Goal: Task Accomplishment & Management: Use online tool/utility

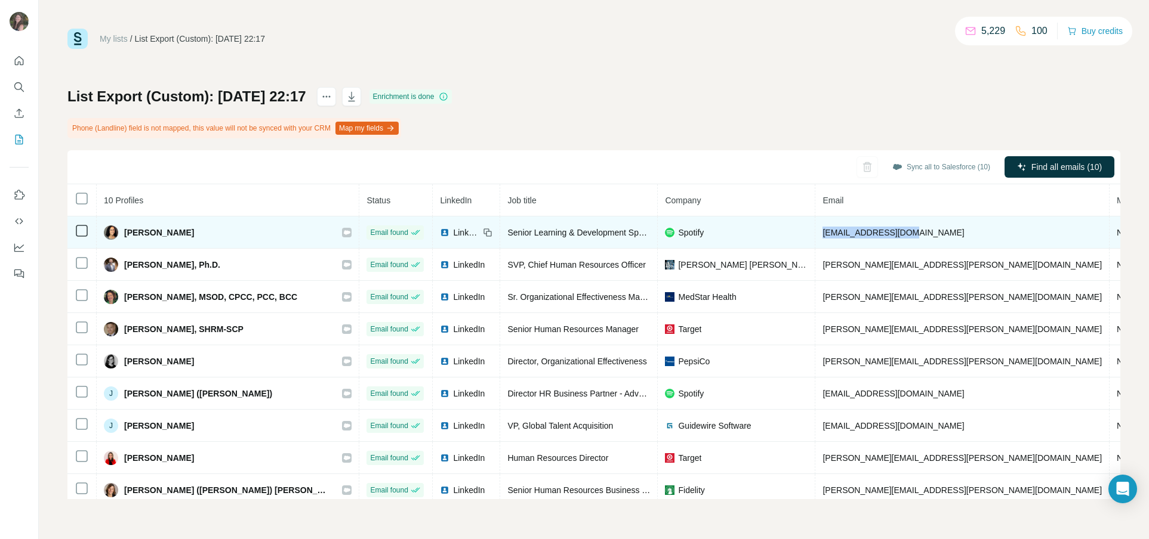
drag, startPoint x: 871, startPoint y: 233, endPoint x: 782, endPoint y: 233, distance: 89.5
click at [815, 234] on td "amanday@spotify.com" at bounding box center [962, 233] width 294 height 32
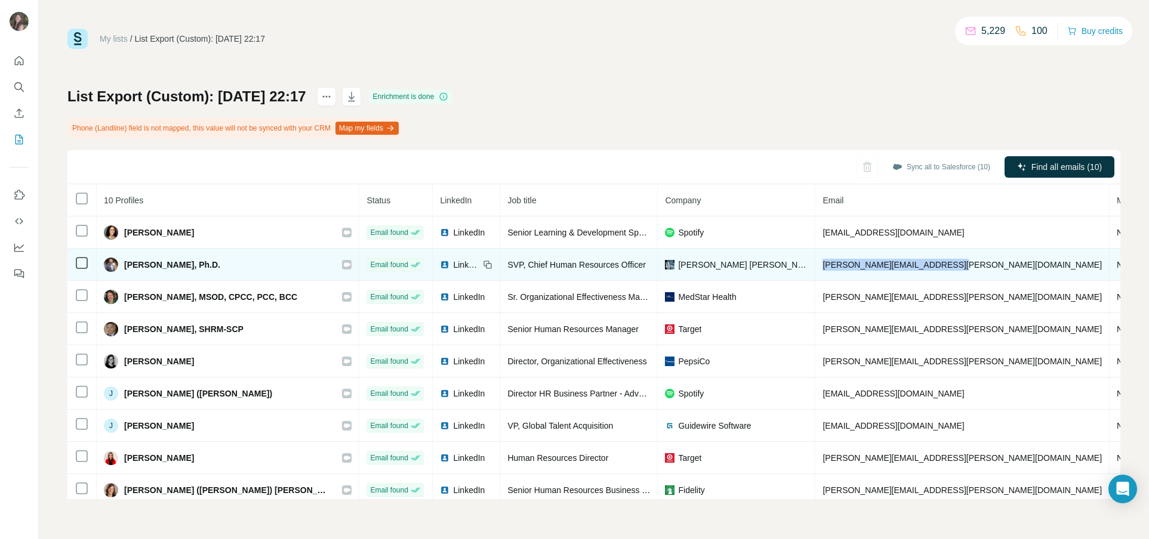
drag, startPoint x: 908, startPoint y: 264, endPoint x: 774, endPoint y: 268, distance: 133.1
click at [815, 269] on td "bernard.bedon@levistrauss.com" at bounding box center [962, 265] width 294 height 32
copy span "bernard.bedon@levistrauss.com"
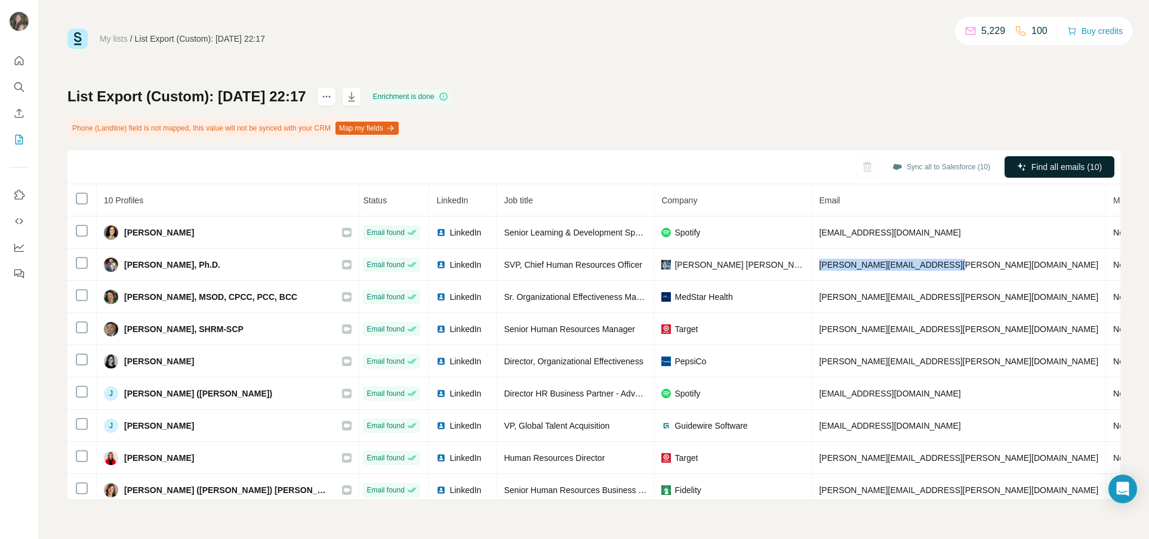
scroll to position [1, 5]
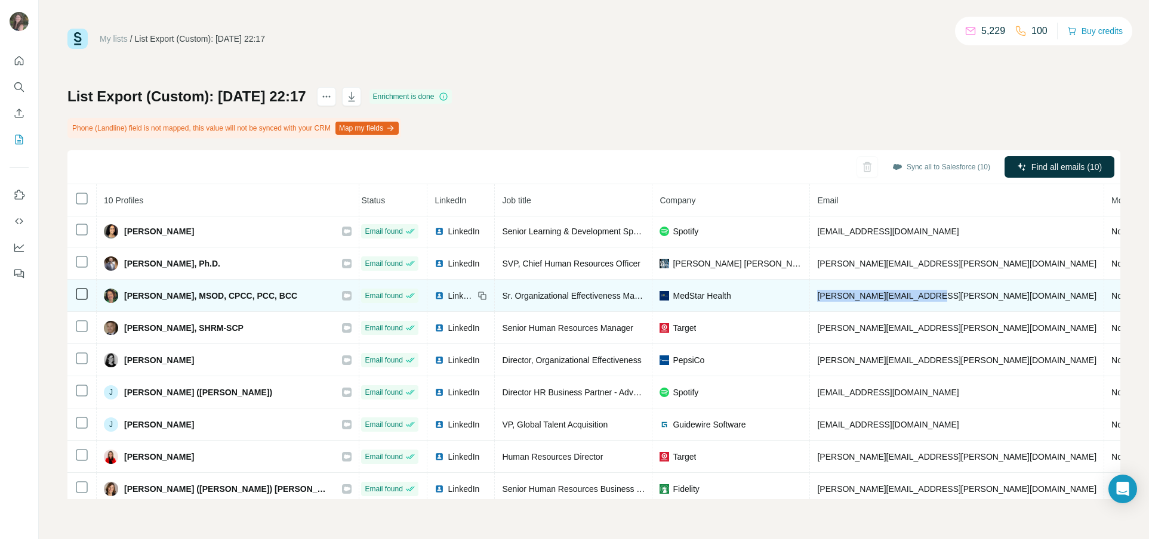
drag, startPoint x: 891, startPoint y: 297, endPoint x: 771, endPoint y: 294, distance: 119.4
click at [810, 295] on td "carla.d.smith@medstar.net" at bounding box center [957, 296] width 294 height 32
copy span "carla.d.smith@medstar.net"
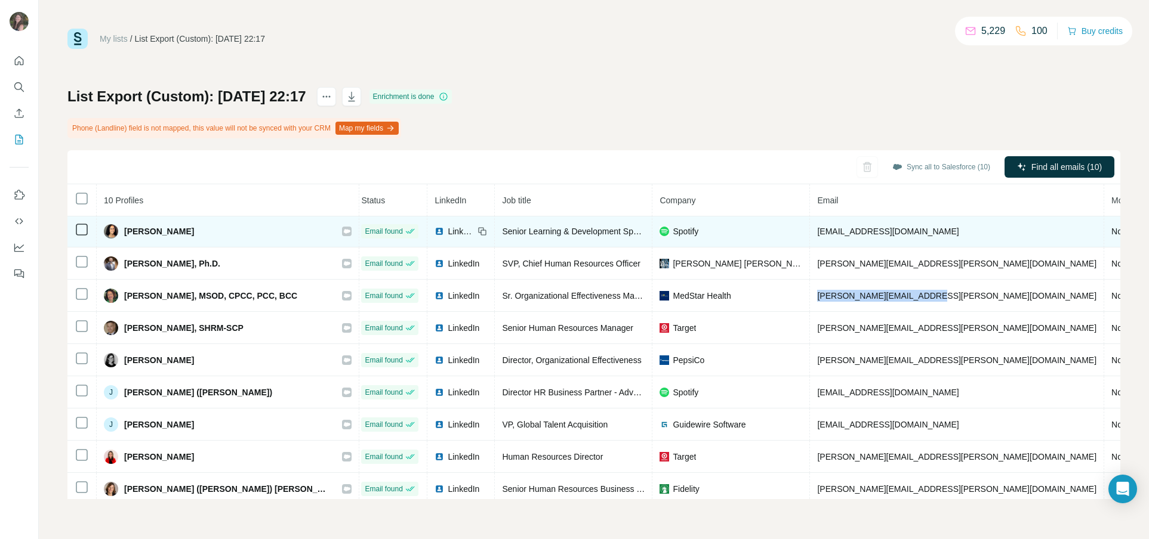
scroll to position [0, 5]
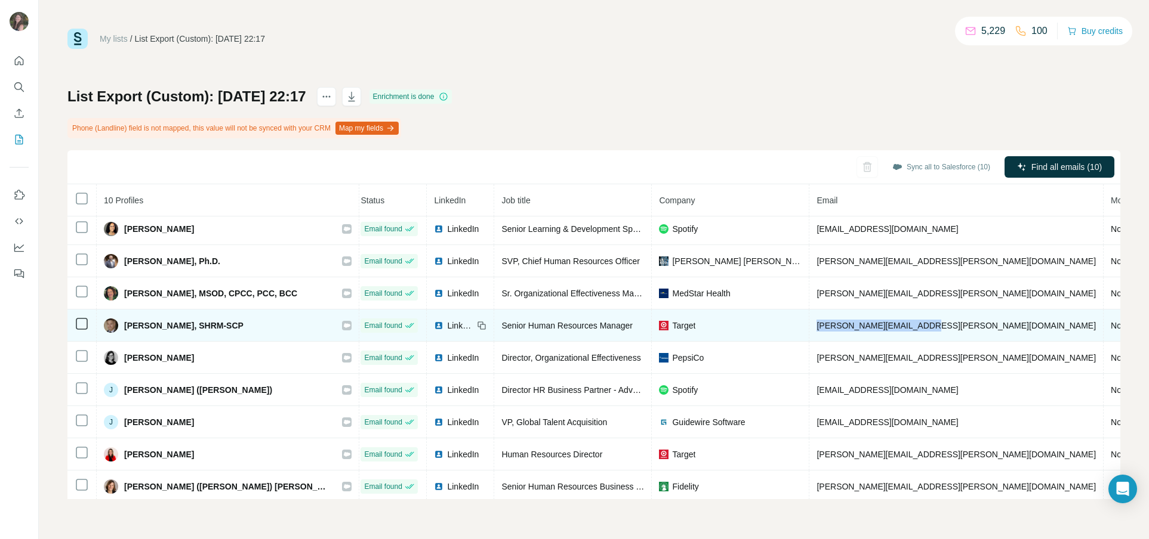
drag, startPoint x: 884, startPoint y: 325, endPoint x: 771, endPoint y: 329, distance: 112.8
click at [809, 329] on td "david.labarre@target.com" at bounding box center [956, 326] width 294 height 32
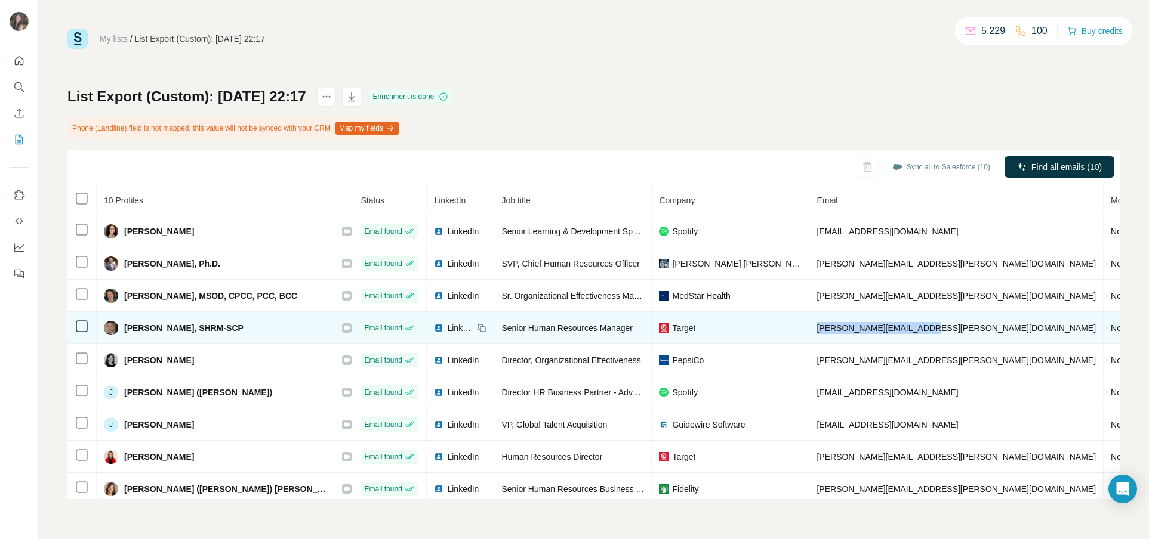
copy span "david.labarre@target.com"
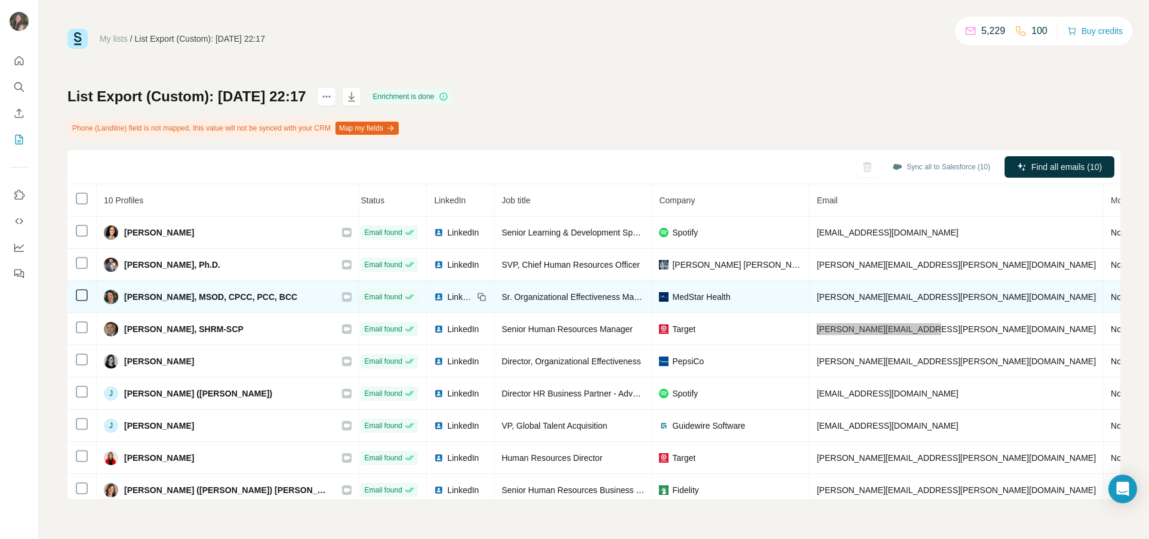
scroll to position [39, 6]
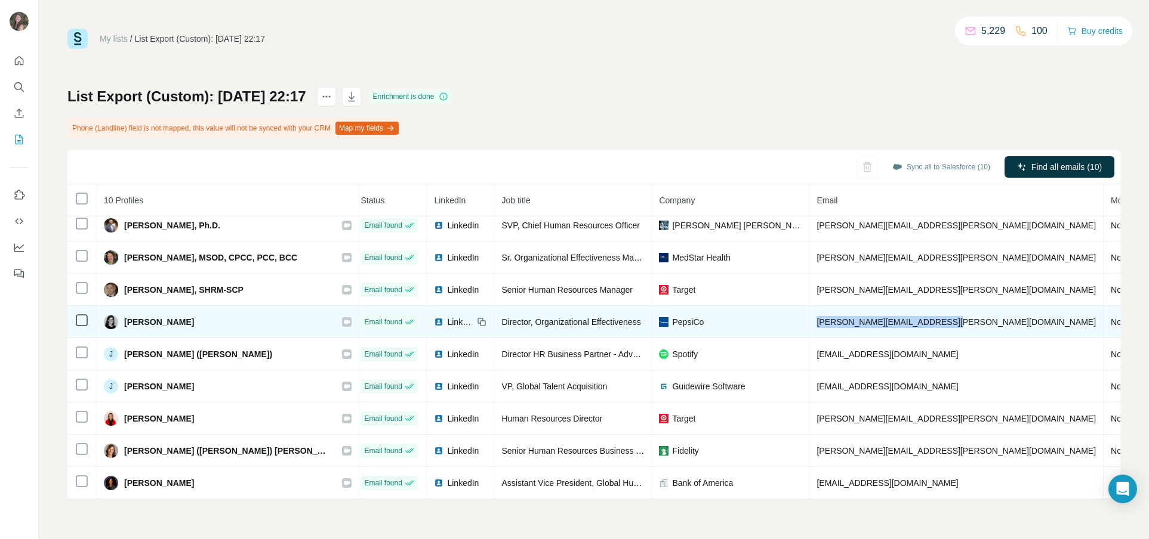
drag, startPoint x: 903, startPoint y: 322, endPoint x: 768, endPoint y: 324, distance: 134.3
click at [809, 324] on td "elizabeth.kresock@pepsico.com" at bounding box center [956, 322] width 294 height 32
copy span "elizabeth.kresock@pepsico.com"
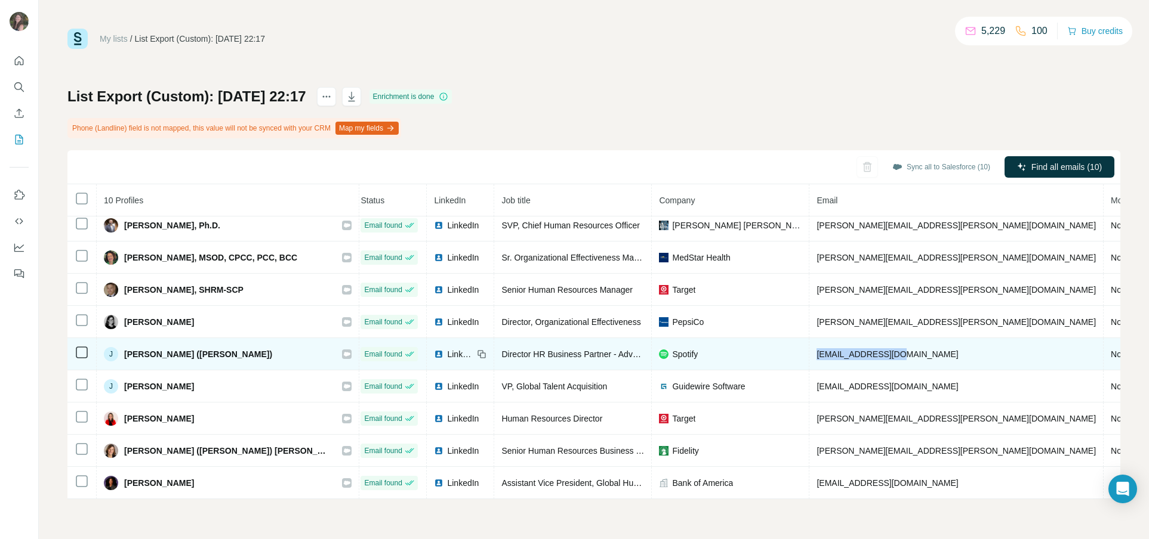
drag, startPoint x: 878, startPoint y: 353, endPoint x: 771, endPoint y: 354, distance: 107.4
click at [809, 354] on td "jamiep@spotify.com" at bounding box center [956, 354] width 294 height 32
copy span "jamiep@spotify.com"
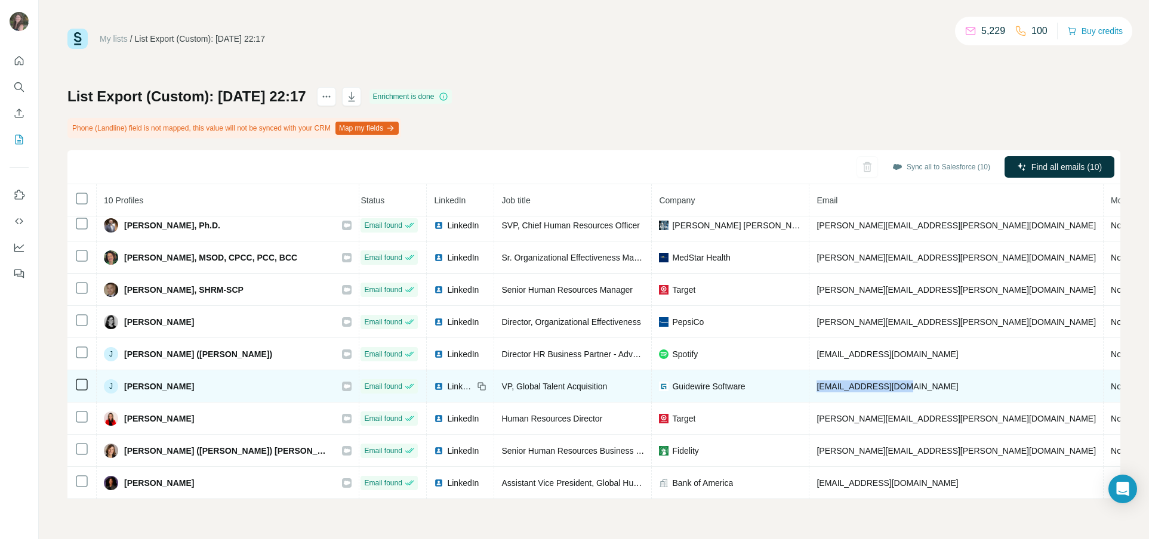
drag, startPoint x: 874, startPoint y: 385, endPoint x: 768, endPoint y: 386, distance: 105.6
click at [809, 386] on td "jbush@guidewire.com" at bounding box center [956, 387] width 294 height 32
copy span "jbush@guidewire.com"
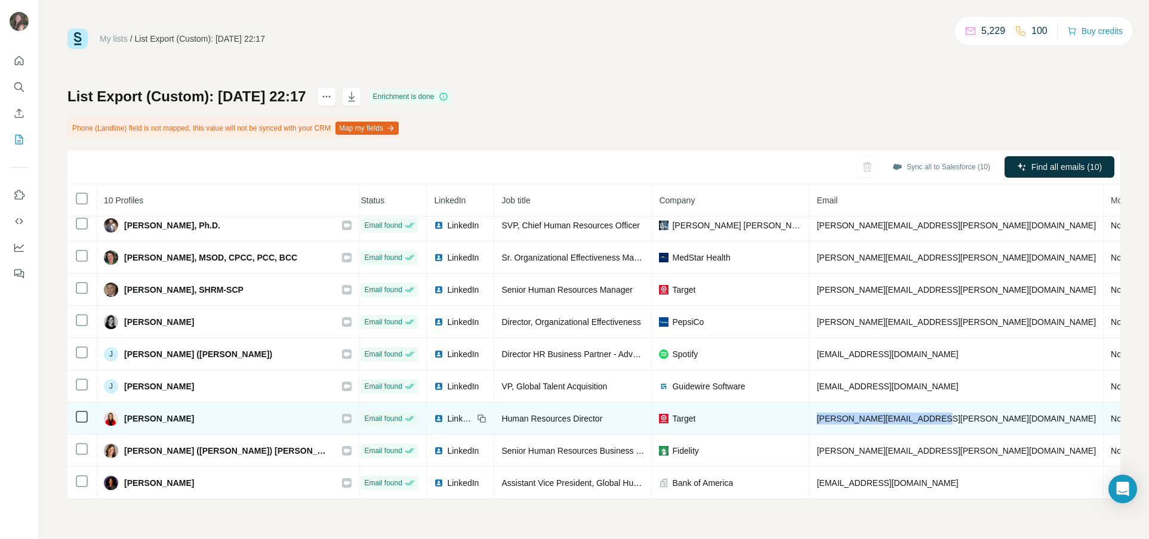
drag, startPoint x: 885, startPoint y: 418, endPoint x: 762, endPoint y: 421, distance: 123.6
click at [762, 421] on tr "Lindsey Vincent Email found LinkedIn Human Resources Director Target lindsey.vi…" at bounding box center [752, 419] width 1382 height 32
copy tr "lindsey.vincent@target.com"
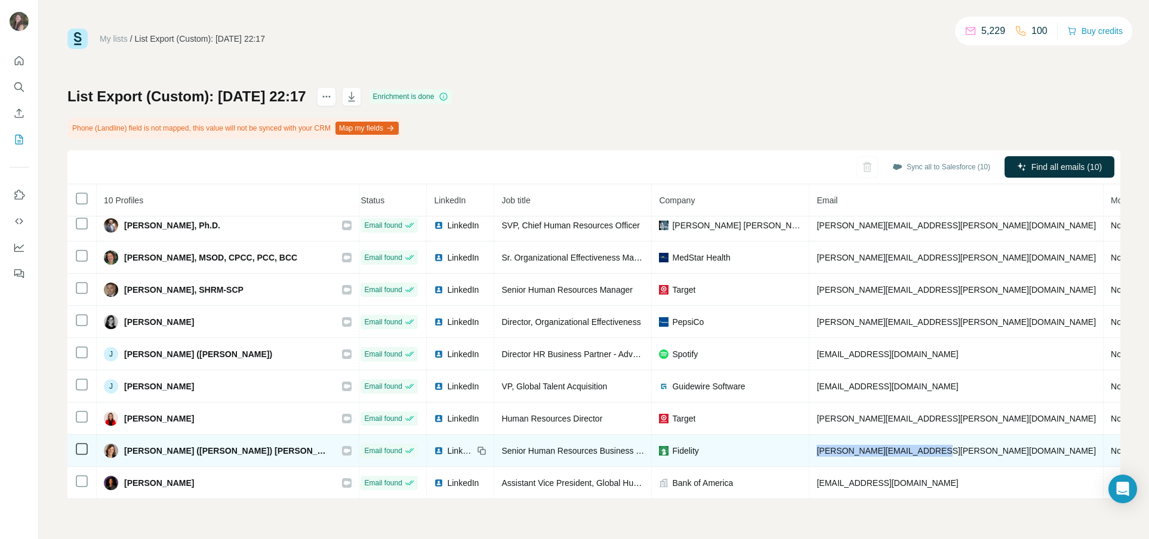
drag, startPoint x: 896, startPoint y: 452, endPoint x: 761, endPoint y: 447, distance: 135.5
click at [761, 447] on tr "Nancy (Donnelly) Rutecki Email found LinkedIn Senior Human Resources Business P…" at bounding box center [752, 451] width 1382 height 32
copy tr "nancy.rutecki@fidelity.com"
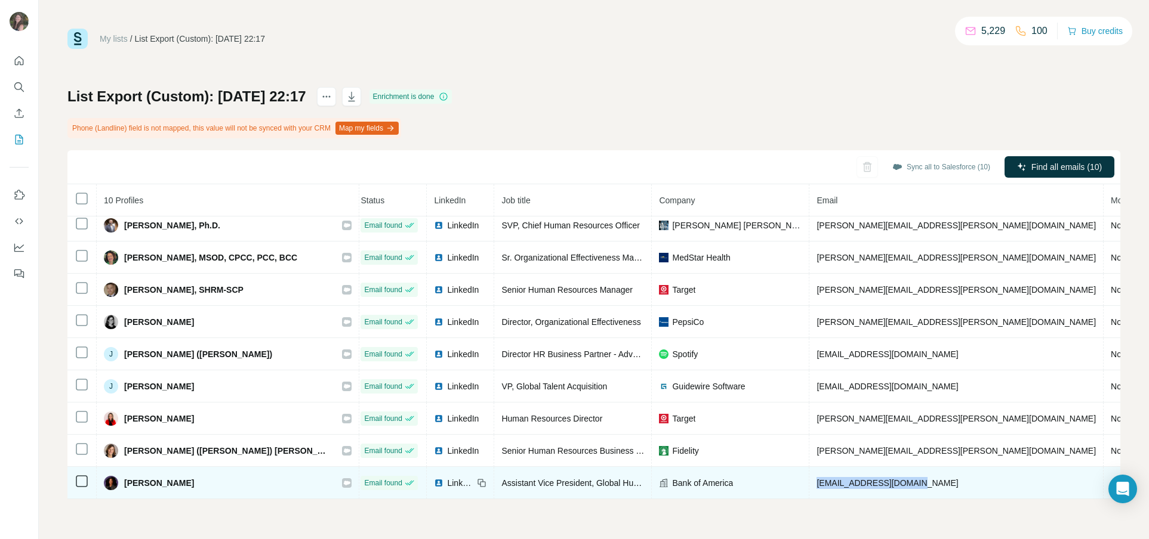
drag, startPoint x: 876, startPoint y: 483, endPoint x: 770, endPoint y: 482, distance: 105.6
click at [809, 482] on td "shynise.stiff@bofa.com" at bounding box center [956, 483] width 294 height 32
copy span "shynise.stiff@bofa.com"
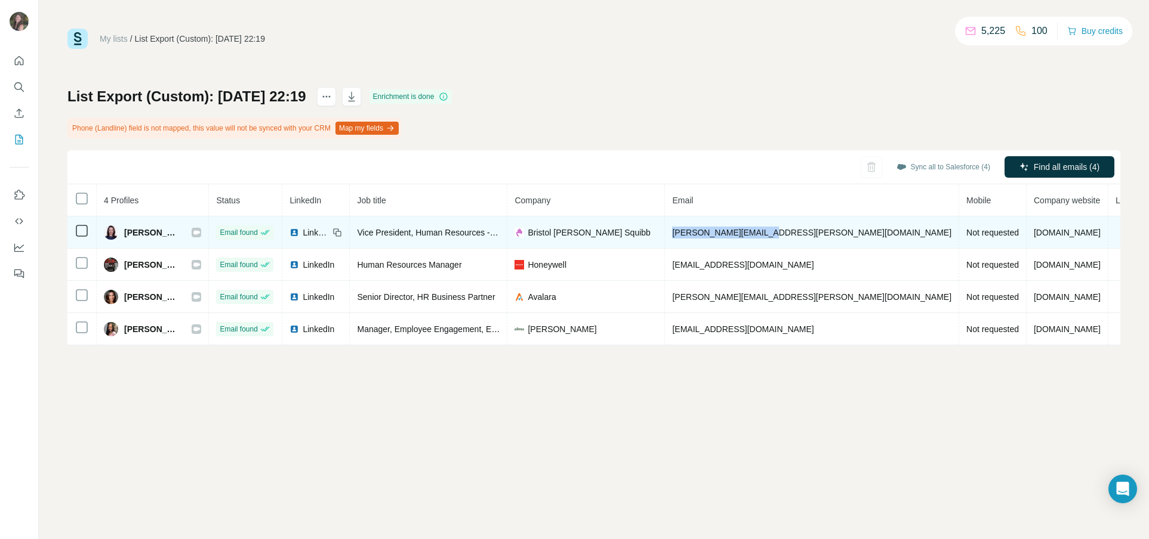
drag, startPoint x: 814, startPoint y: 234, endPoint x: 707, endPoint y: 237, distance: 106.8
click at [708, 237] on td "felisa.martin@bms.com" at bounding box center [812, 233] width 294 height 32
copy span "felisa.martin@bms.com"
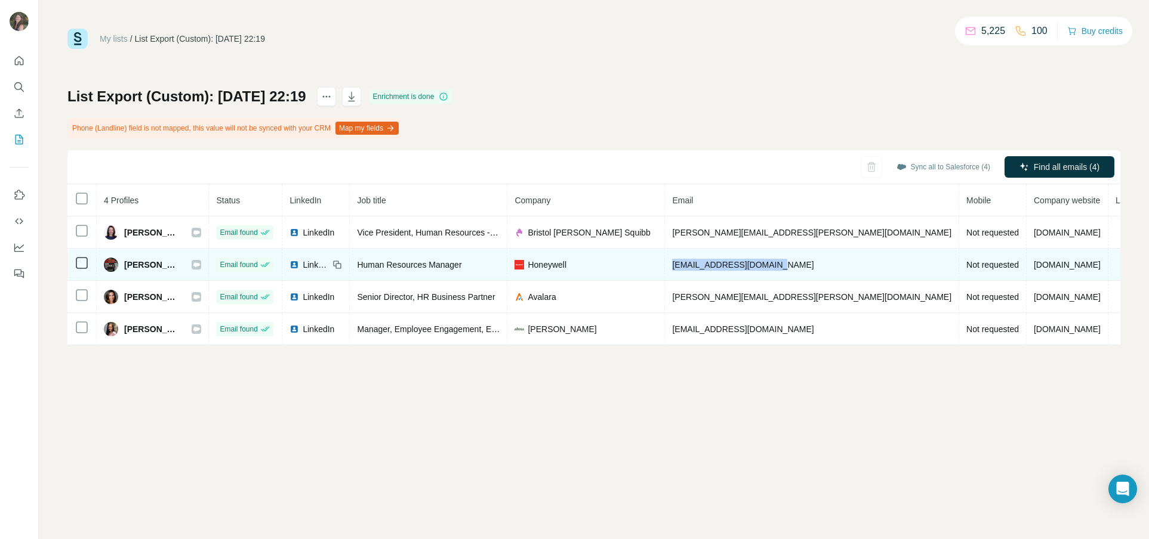
drag, startPoint x: 821, startPoint y: 264, endPoint x: 708, endPoint y: 267, distance: 112.8
click at [709, 267] on td "ibaloushi@honeywell.com" at bounding box center [812, 265] width 294 height 32
copy span "ibaloushi@honeywell.com"
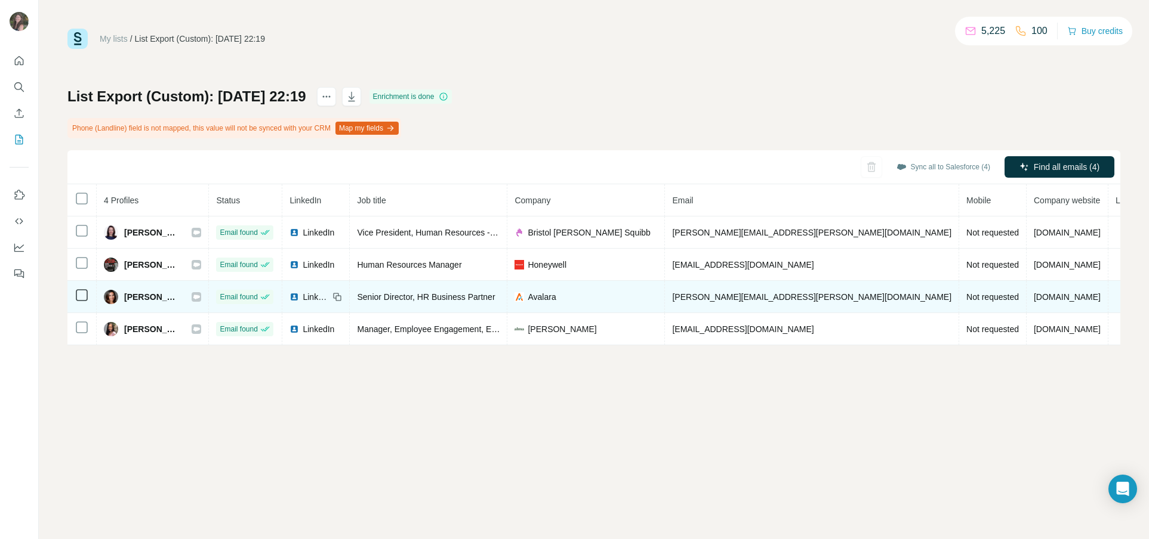
click at [826, 300] on td "shalini.stewart@avalara.com" at bounding box center [812, 297] width 294 height 32
drag, startPoint x: 830, startPoint y: 299, endPoint x: 690, endPoint y: 297, distance: 140.2
click at [690, 297] on tr "Shalini Stewart Email found LinkedIn Senior Director, HR Business Partner Avala…" at bounding box center [661, 297] width 1189 height 32
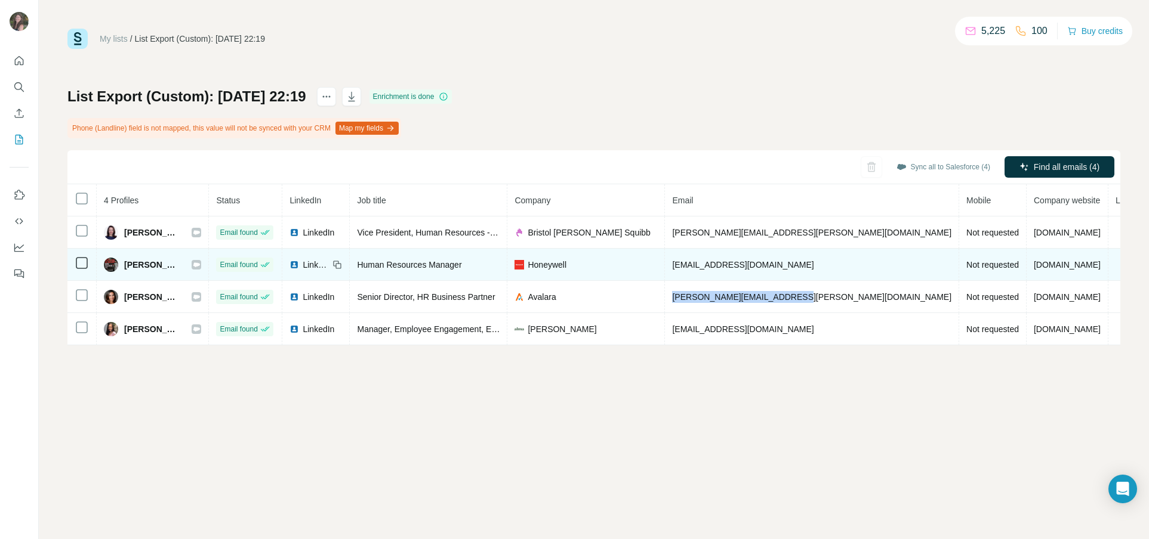
copy tr "shalini.stewart@avalara.com"
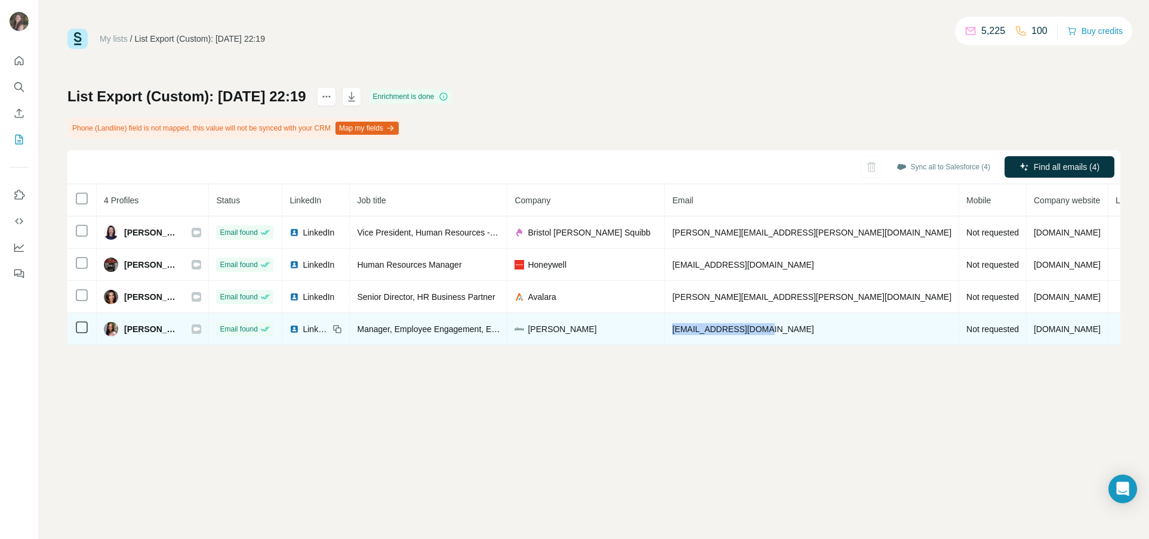
drag, startPoint x: 789, startPoint y: 328, endPoint x: 700, endPoint y: 326, distance: 88.9
click at [706, 327] on td "ysa.yu@helloalma.com" at bounding box center [812, 329] width 294 height 32
copy span "ysa.yu@helloalma.com"
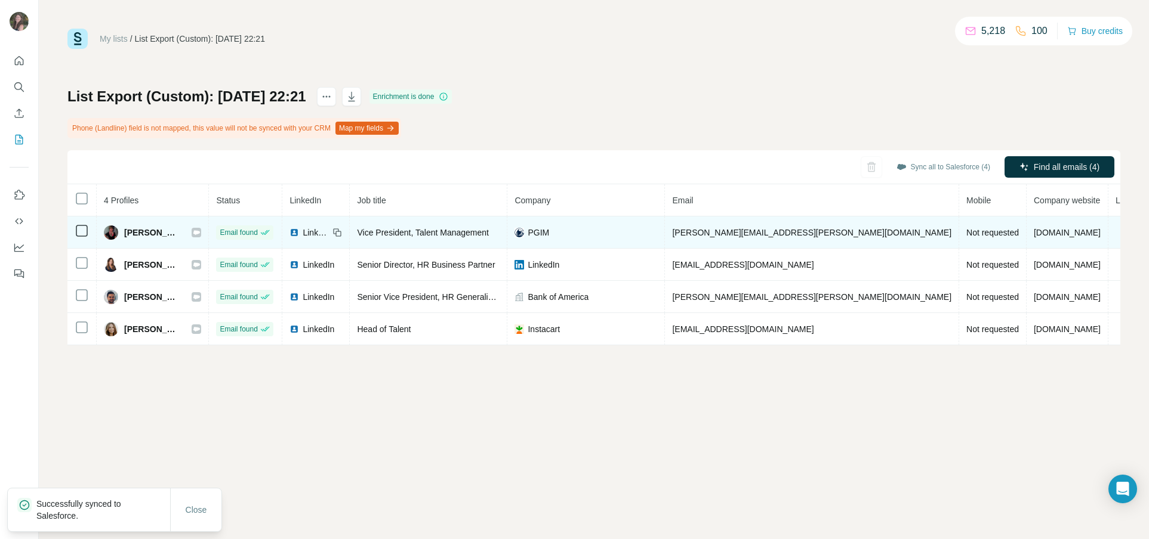
drag, startPoint x: 968, startPoint y: 234, endPoint x: 857, endPoint y: 247, distance: 111.8
click at [1026, 234] on td "[DOMAIN_NAME]" at bounding box center [1067, 233] width 82 height 32
drag, startPoint x: 833, startPoint y: 237, endPoint x: 711, endPoint y: 233, distance: 121.8
click at [712, 233] on td "[PERSON_NAME][EMAIL_ADDRESS][PERSON_NAME][DOMAIN_NAME]" at bounding box center [812, 233] width 294 height 32
copy span "[PERSON_NAME][EMAIL_ADDRESS][PERSON_NAME][DOMAIN_NAME]"
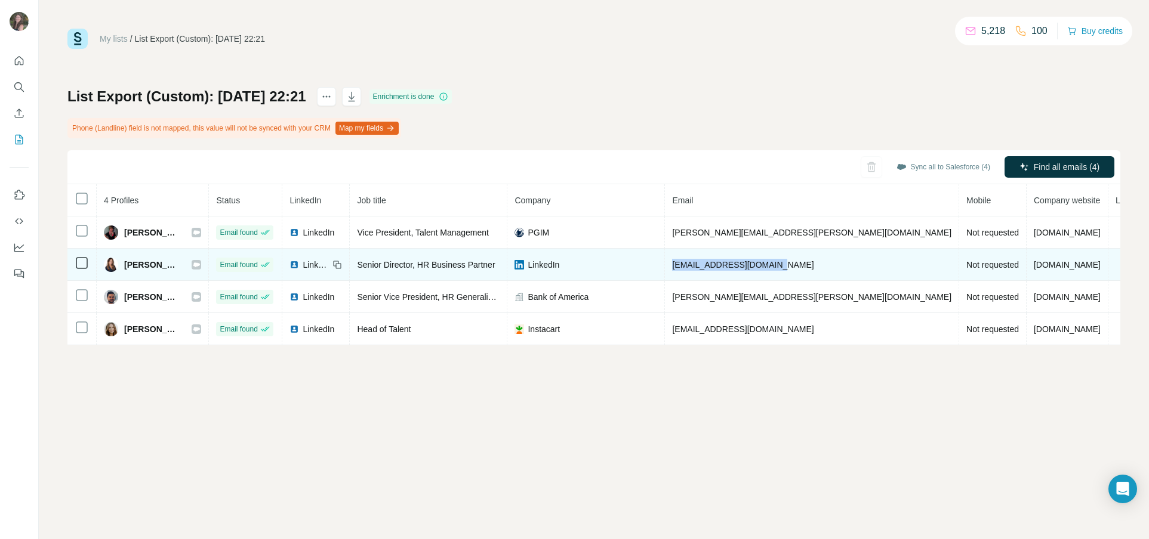
drag, startPoint x: 780, startPoint y: 267, endPoint x: 716, endPoint y: 267, distance: 63.8
click at [716, 267] on td "[EMAIL_ADDRESS][DOMAIN_NAME]" at bounding box center [812, 265] width 294 height 32
copy span "[EMAIL_ADDRESS][DOMAIN_NAME]"
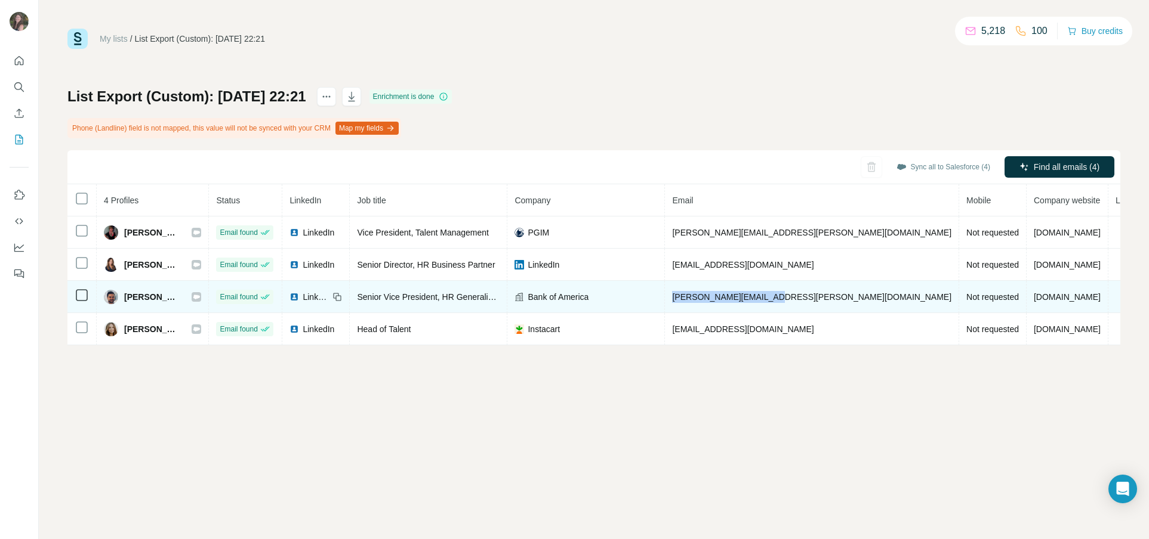
drag, startPoint x: 826, startPoint y: 297, endPoint x: 714, endPoint y: 298, distance: 112.2
click at [714, 298] on td "[PERSON_NAME][EMAIL_ADDRESS][PERSON_NAME][DOMAIN_NAME]" at bounding box center [812, 297] width 294 height 32
copy span "[PERSON_NAME][EMAIL_ADDRESS][PERSON_NAME][DOMAIN_NAME]"
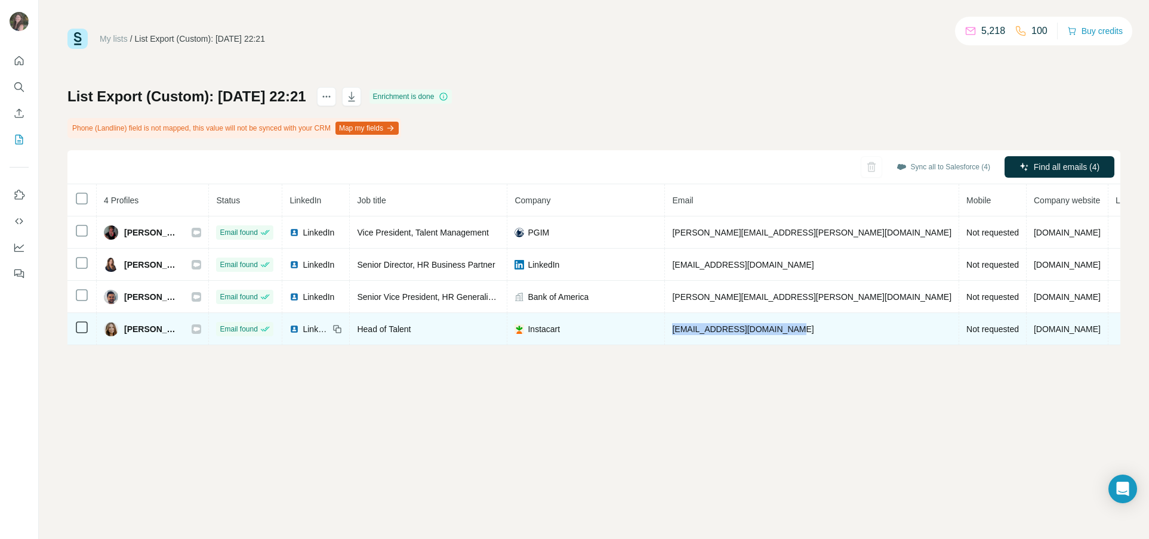
drag, startPoint x: 835, startPoint y: 331, endPoint x: 713, endPoint y: 332, distance: 122.3
click at [714, 332] on td "[EMAIL_ADDRESS][DOMAIN_NAME]" at bounding box center [812, 329] width 294 height 32
copy span "[EMAIL_ADDRESS][DOMAIN_NAME]"
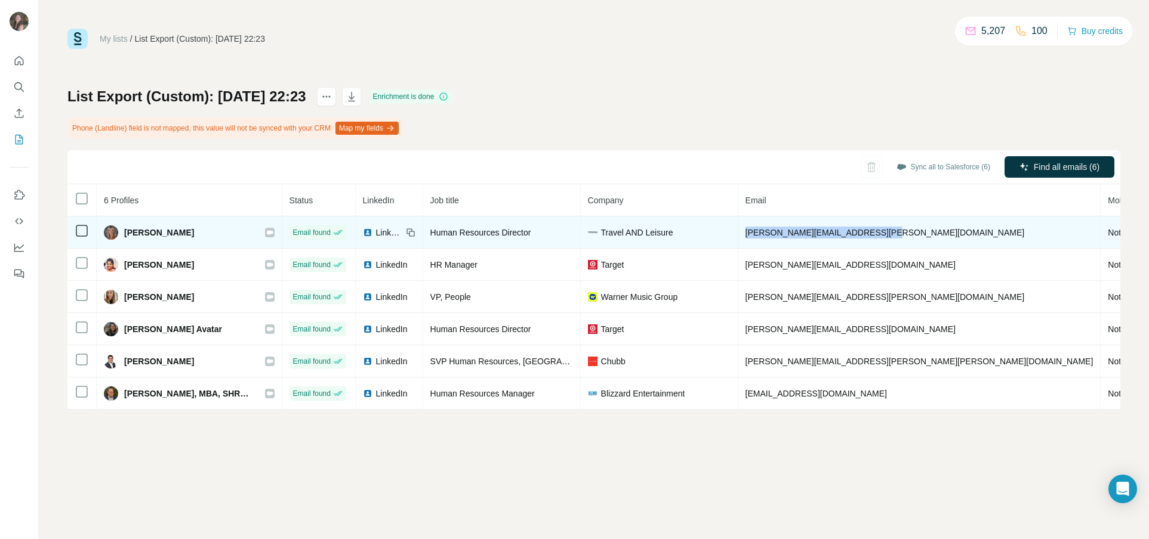
drag, startPoint x: 875, startPoint y: 235, endPoint x: 745, endPoint y: 236, distance: 130.7
click at [746, 236] on td "erika.gula@travelandleisure.com" at bounding box center [919, 233] width 363 height 32
copy span "erika.gula@travelandleisure.com"
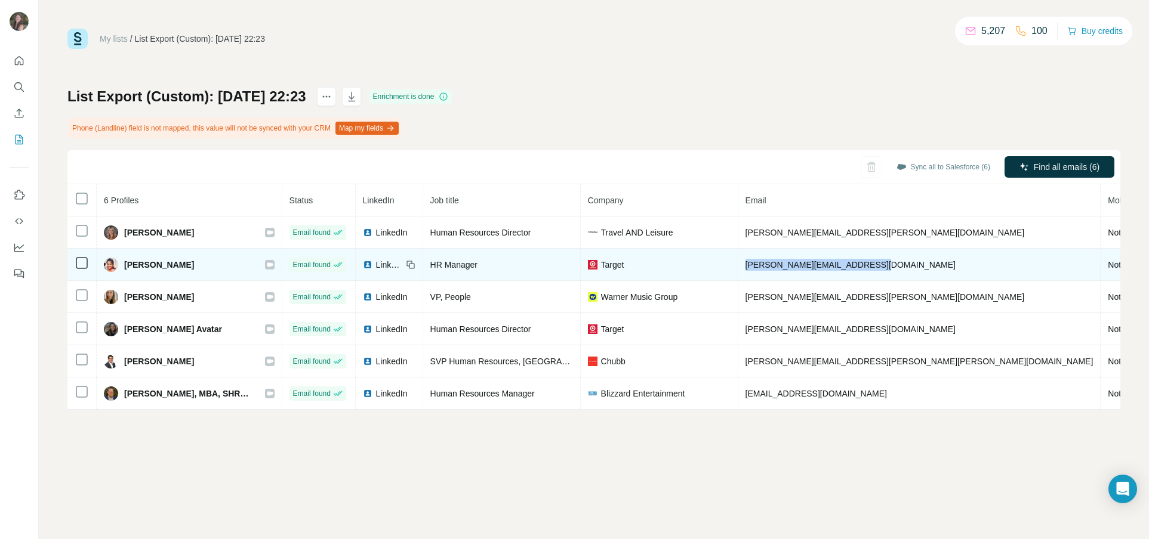
drag, startPoint x: 856, startPoint y: 267, endPoint x: 740, endPoint y: 267, distance: 116.3
click at [740, 267] on td "jennifer.hephzibah@target.com" at bounding box center [919, 265] width 363 height 32
copy span "jennifer.hephzibah@target.com"
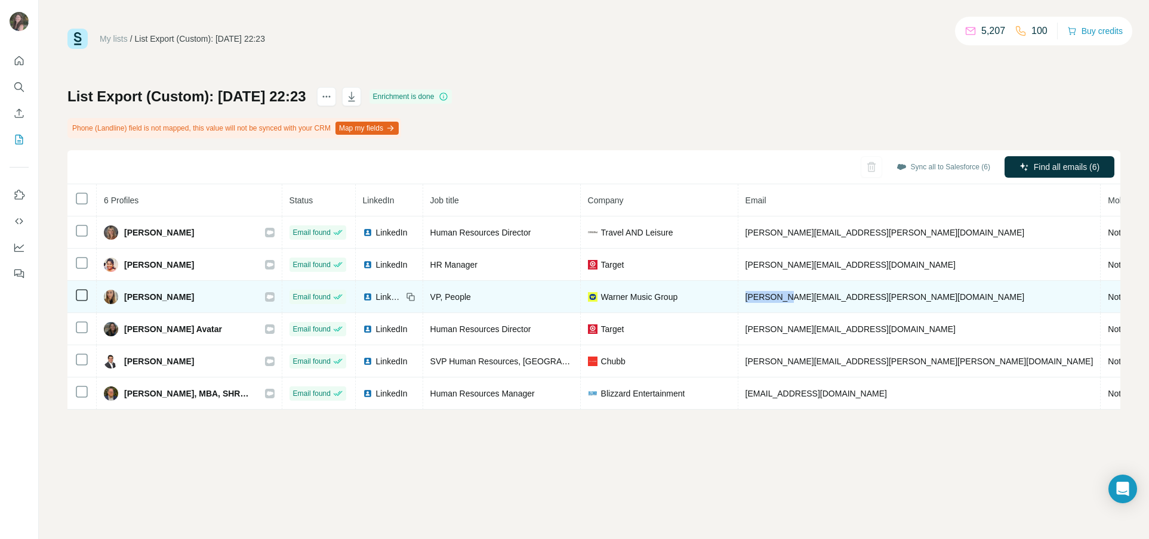
drag, startPoint x: 855, startPoint y: 298, endPoint x: 835, endPoint y: 298, distance: 19.7
click at [737, 301] on tr "Krystal Franco Email found LinkedIn VP, People Warner Music Group krystal.franc…" at bounding box center [732, 297] width 1330 height 32
drag, startPoint x: 859, startPoint y: 297, endPoint x: 743, endPoint y: 298, distance: 115.8
click at [743, 298] on td "krystal.franco@wmg.com" at bounding box center [919, 297] width 363 height 32
copy span "krystal.franco@wmg.com"
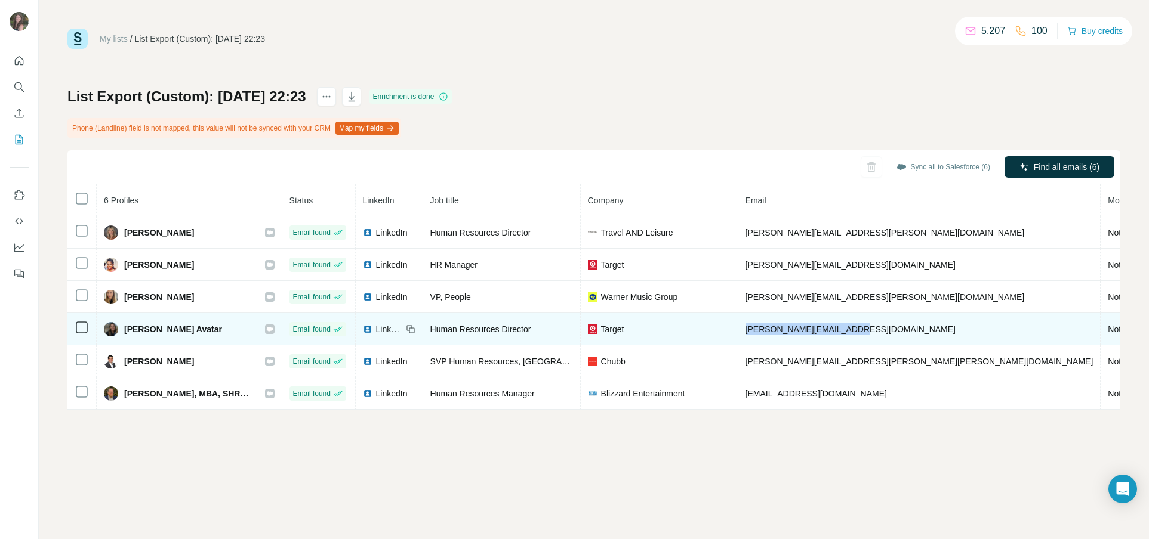
drag, startPoint x: 867, startPoint y: 332, endPoint x: 737, endPoint y: 334, distance: 129.5
click at [739, 332] on tr "Lenora Avatar Email found LinkedIn Human Resources Director Target lenora.avata…" at bounding box center [732, 329] width 1330 height 32
copy tr "lenora.avatar@target.com"
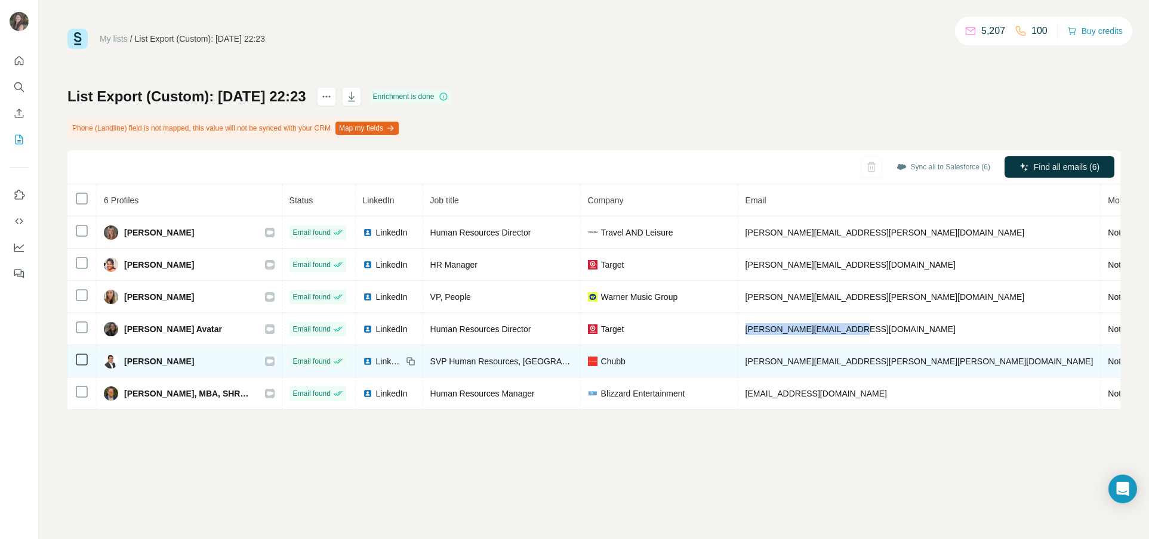
click at [875, 363] on td "leonardo.sanchez@chubb.com" at bounding box center [919, 361] width 363 height 32
drag, startPoint x: 875, startPoint y: 363, endPoint x: 739, endPoint y: 365, distance: 136.7
click at [745, 365] on td "leonardo.sanchez@chubb.com" at bounding box center [919, 361] width 363 height 32
copy span "leonardo.sanchez@chubb.com"
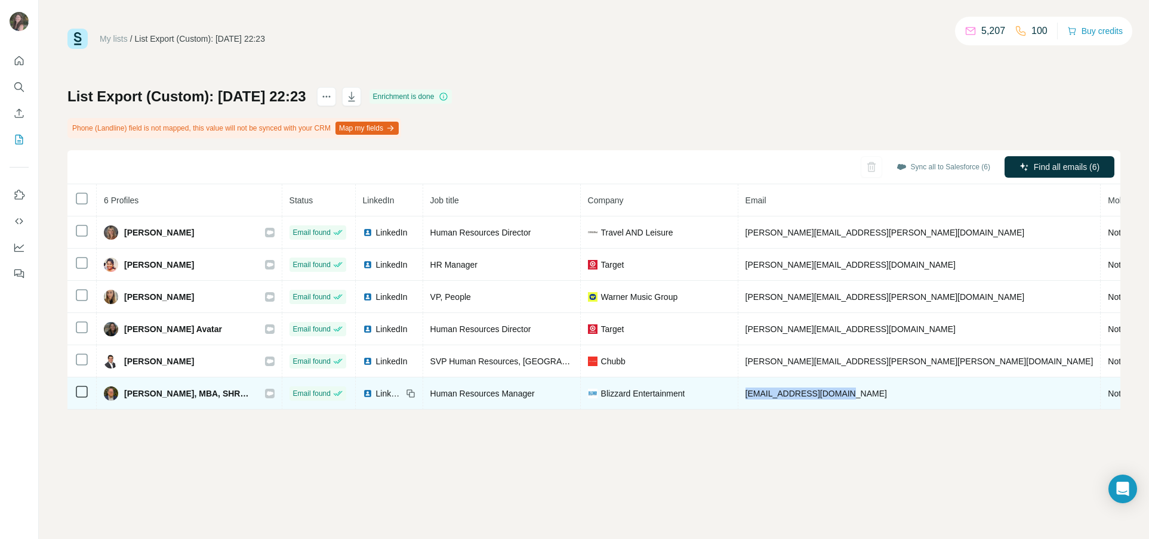
drag, startPoint x: 859, startPoint y: 388, endPoint x: 742, endPoint y: 389, distance: 117.5
click at [739, 389] on td "mbeaudoin@blizzard.com" at bounding box center [919, 394] width 363 height 32
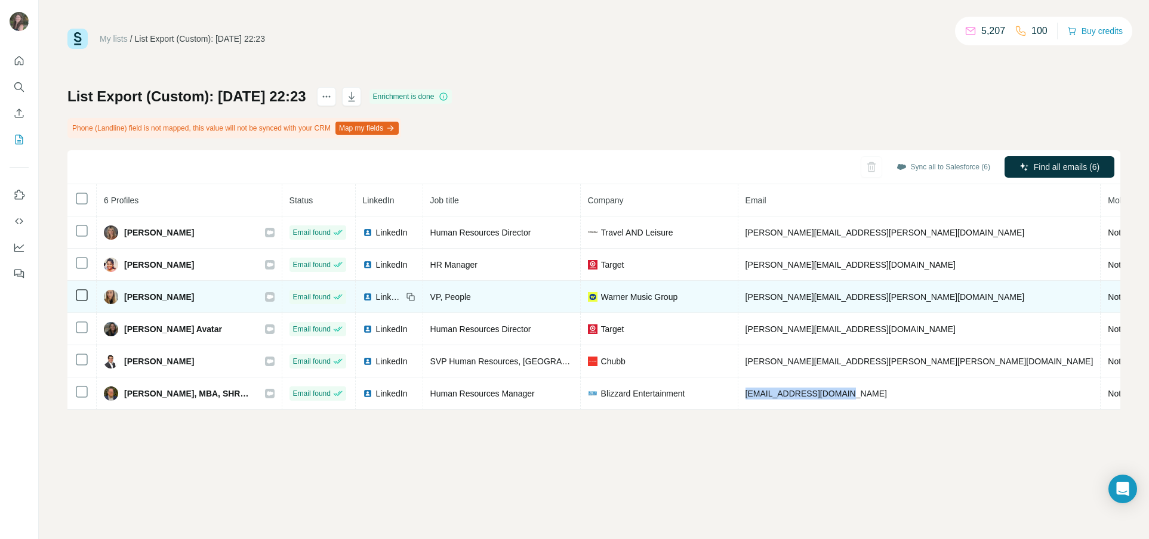
copy span "mbeaudoin@blizzard.com"
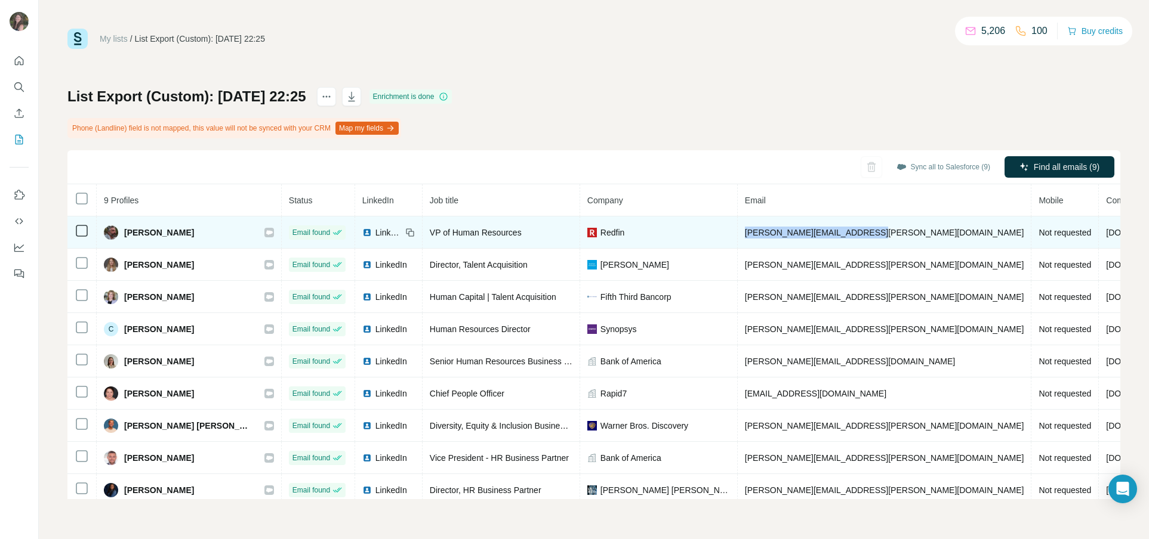
drag, startPoint x: 828, startPoint y: 237, endPoint x: 671, endPoint y: 238, distance: 156.3
click at [737, 237] on td "[PERSON_NAME][EMAIL_ADDRESS][PERSON_NAME][DOMAIN_NAME]" at bounding box center [884, 233] width 294 height 32
copy span "[PERSON_NAME][EMAIL_ADDRESS][PERSON_NAME][DOMAIN_NAME]"
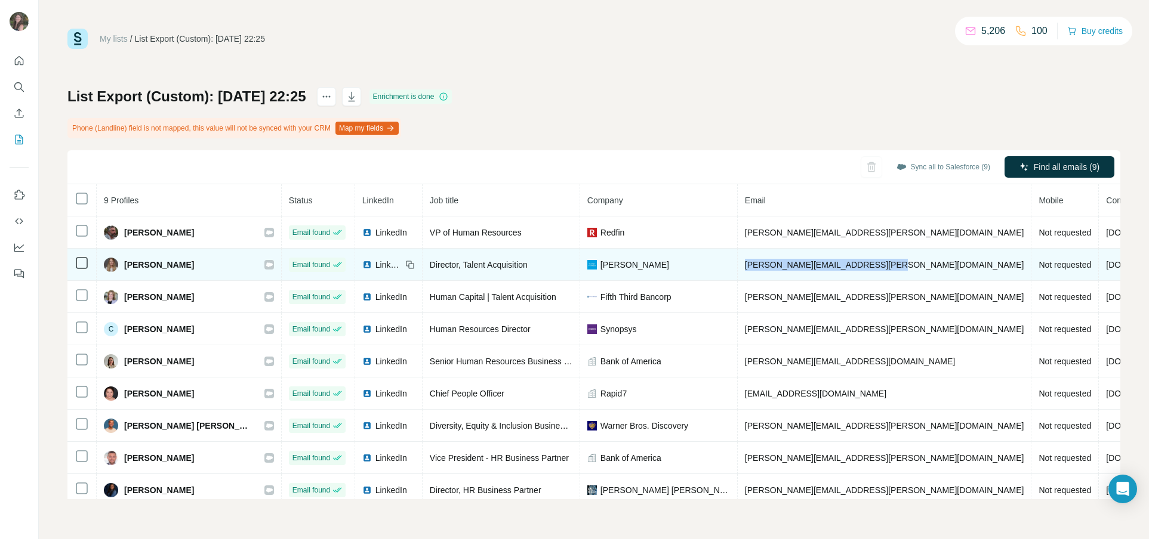
drag, startPoint x: 830, startPoint y: 266, endPoint x: 678, endPoint y: 260, distance: 152.2
click at [737, 260] on td "[PERSON_NAME][EMAIL_ADDRESS][PERSON_NAME][DOMAIN_NAME]" at bounding box center [884, 265] width 294 height 32
copy span "[PERSON_NAME][EMAIL_ADDRESS][PERSON_NAME][DOMAIN_NAME]"
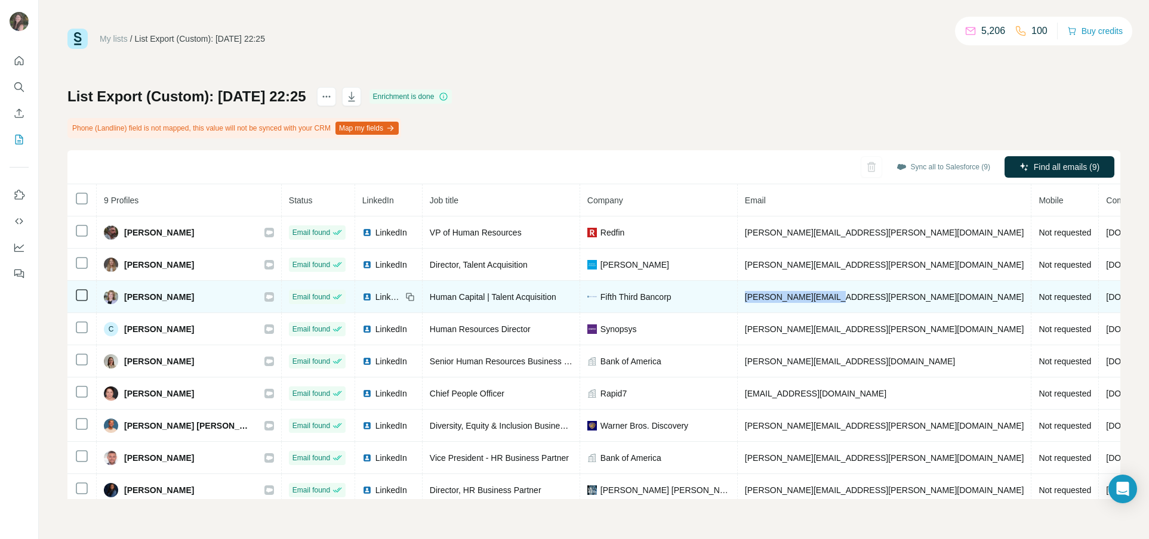
drag, startPoint x: 790, startPoint y: 307, endPoint x: 671, endPoint y: 301, distance: 118.9
click at [671, 301] on tr "[PERSON_NAME] Email found LinkedIn Human Capital | Talent Acquisition Fifth Thi…" at bounding box center [719, 297] width 1304 height 32
copy tr "carol.vecchio@53.com"
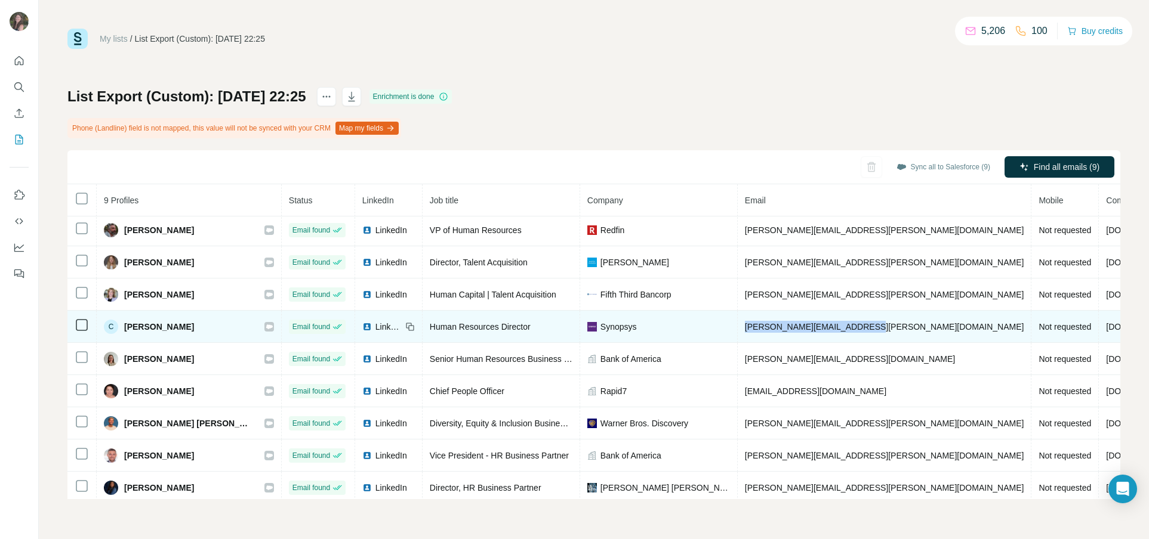
drag, startPoint x: 770, startPoint y: 330, endPoint x: 652, endPoint y: 331, distance: 118.7
click at [655, 331] on tr "C Carolyn Bendik Email found LinkedIn Human Resources Director Synopsys carolyn…" at bounding box center [719, 327] width 1304 height 32
copy tr "carolyn.bendik@synopsys.com"
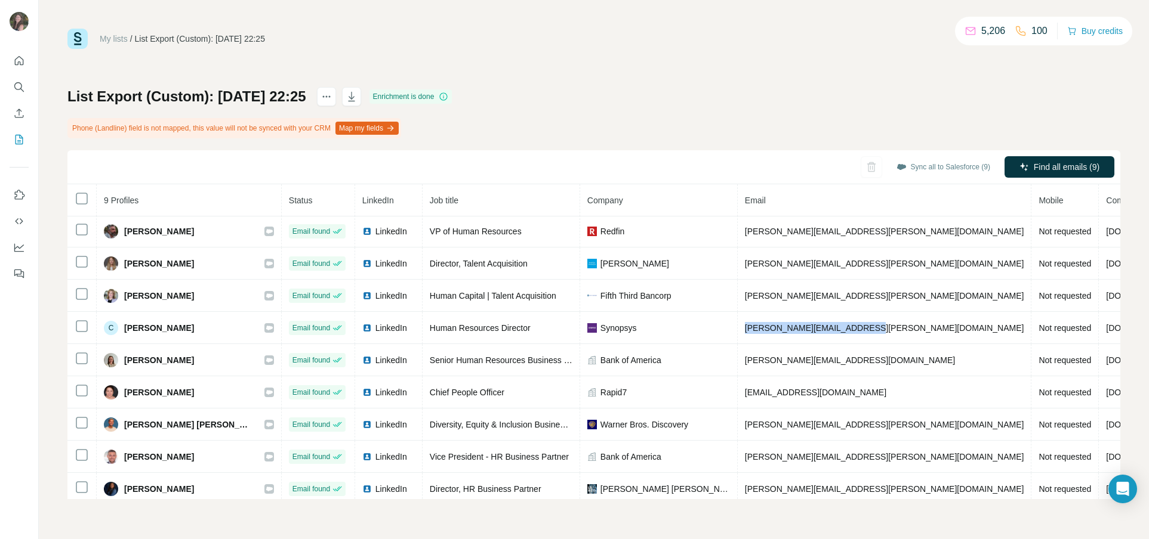
scroll to position [2, 0]
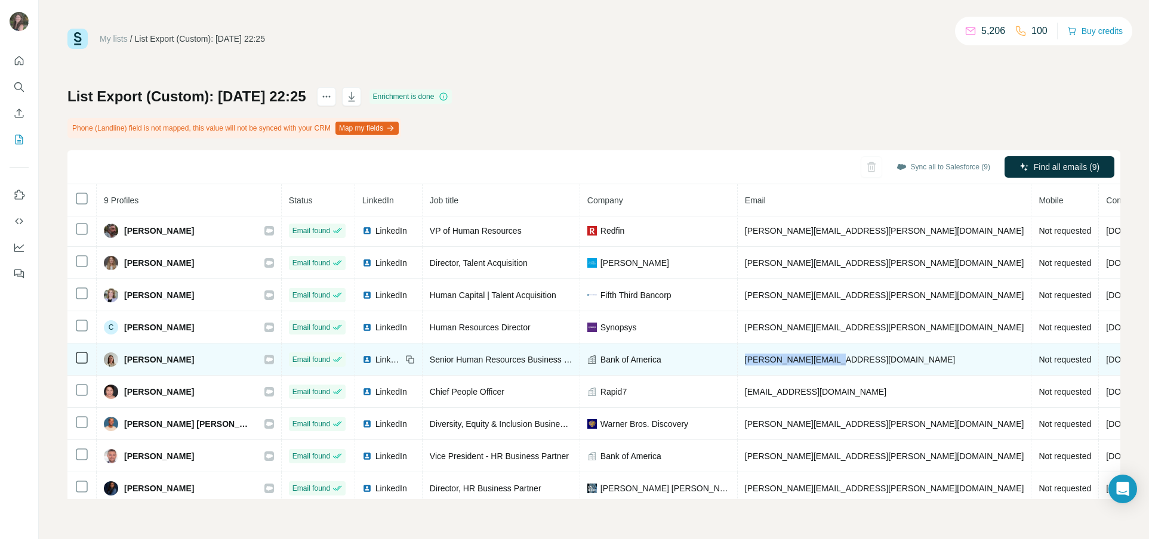
drag, startPoint x: 809, startPoint y: 360, endPoint x: 674, endPoint y: 363, distance: 135.5
click at [737, 363] on td "emma.spurle@bofa.com" at bounding box center [884, 360] width 294 height 32
copy span "emma.spurle@bofa.com"
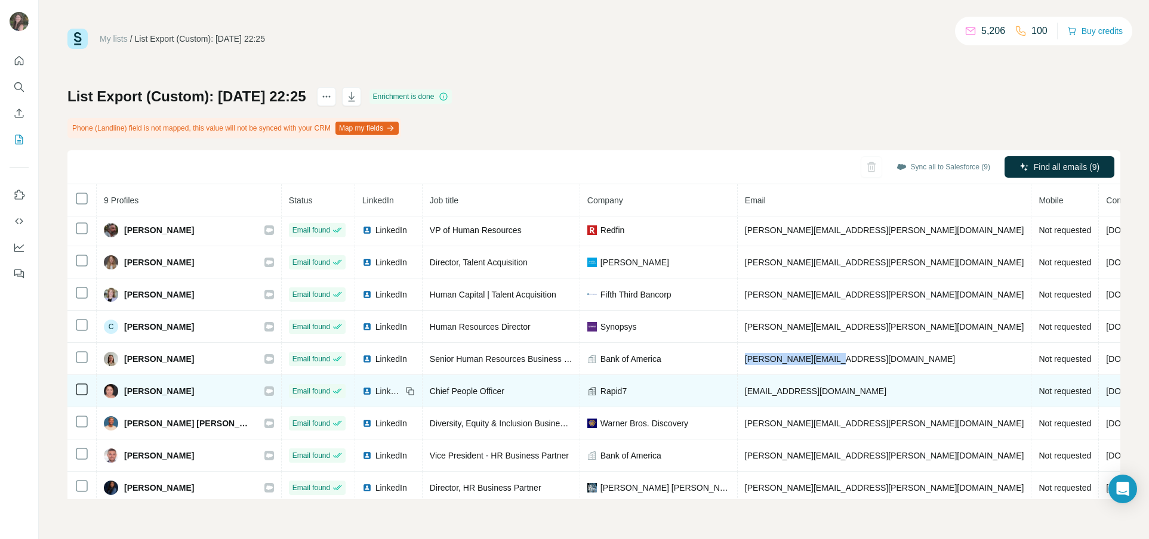
scroll to position [1, 0]
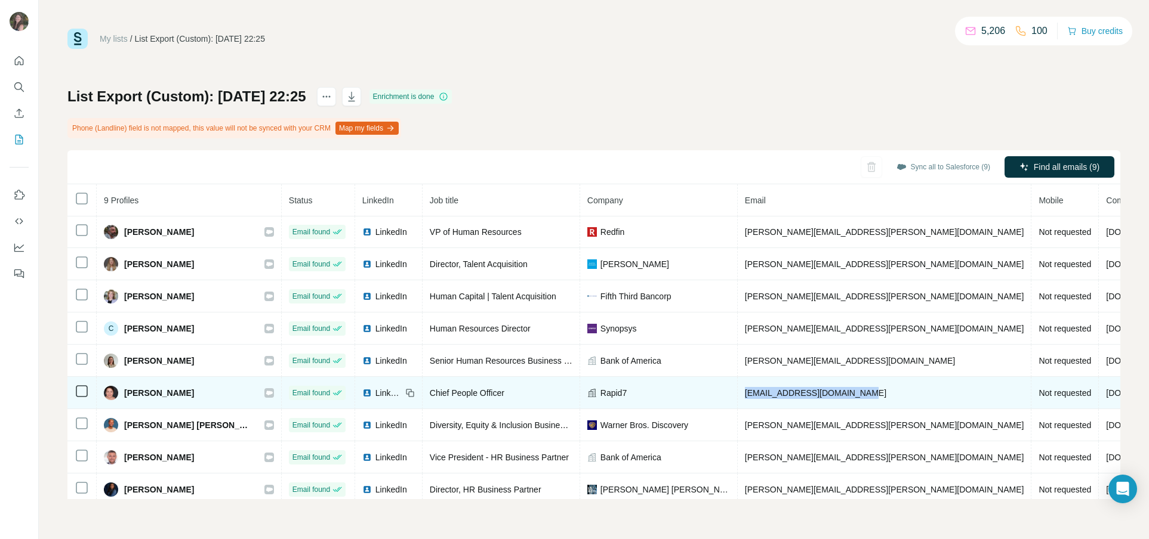
drag, startPoint x: 753, startPoint y: 394, endPoint x: 669, endPoint y: 396, distance: 83.6
click at [670, 396] on tr "Katie Kulikoski Email found LinkedIn Chief People Officer Rapid7 katie_kulikosk…" at bounding box center [719, 393] width 1304 height 32
copy tr "katie_kulikoski@rapid7.com"
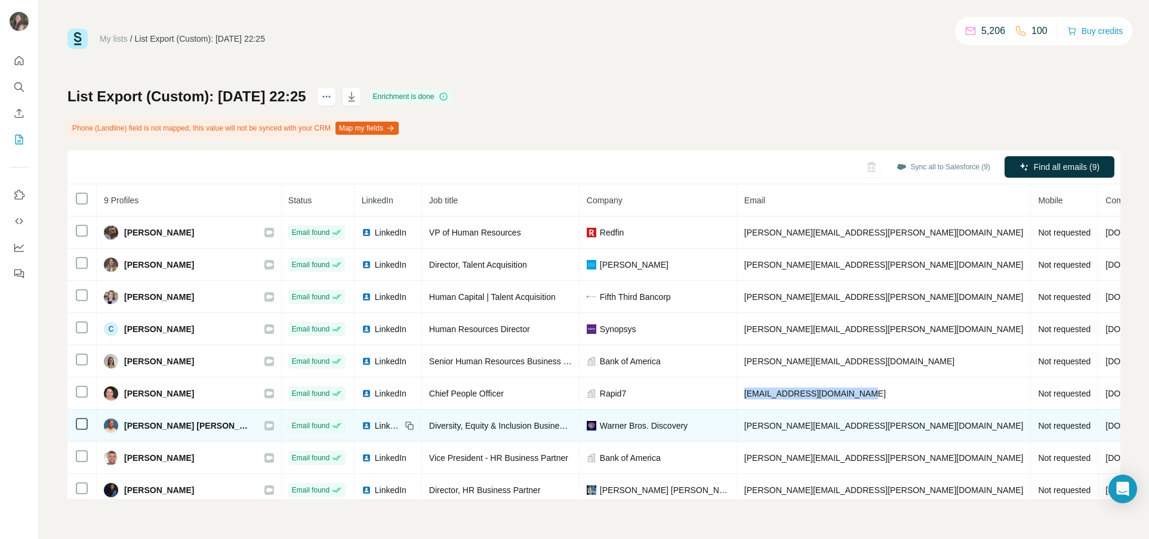
scroll to position [0, 0]
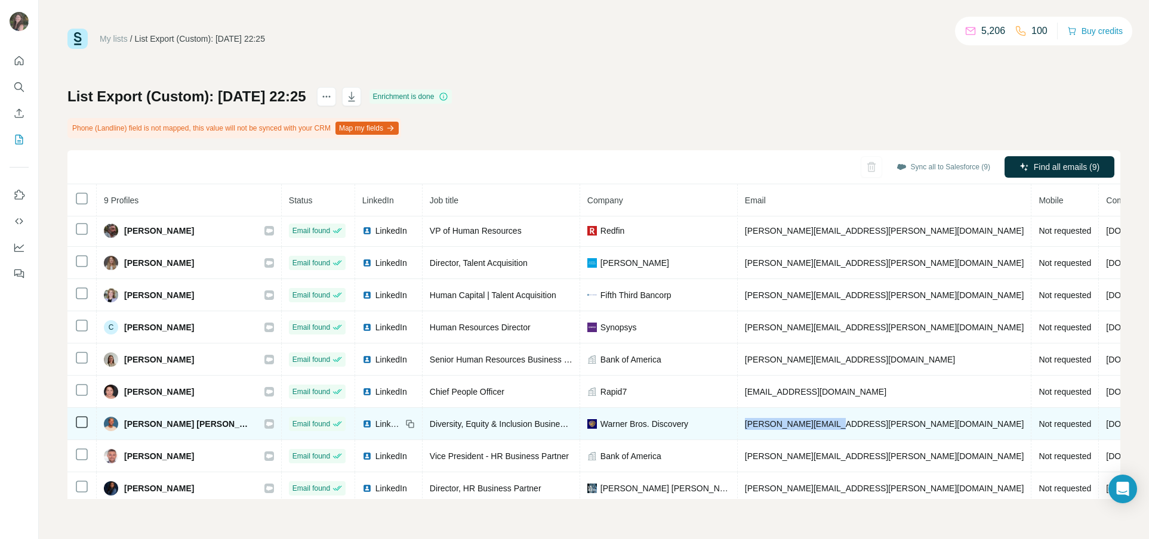
drag, startPoint x: 792, startPoint y: 428, endPoint x: 661, endPoint y: 424, distance: 131.4
click at [664, 424] on tr "Nathan Braga Pires Email found LinkedIn Diversity, Equity & Inclusion Business …" at bounding box center [719, 424] width 1304 height 32
copy tr "nathan.pires@wbd.com"
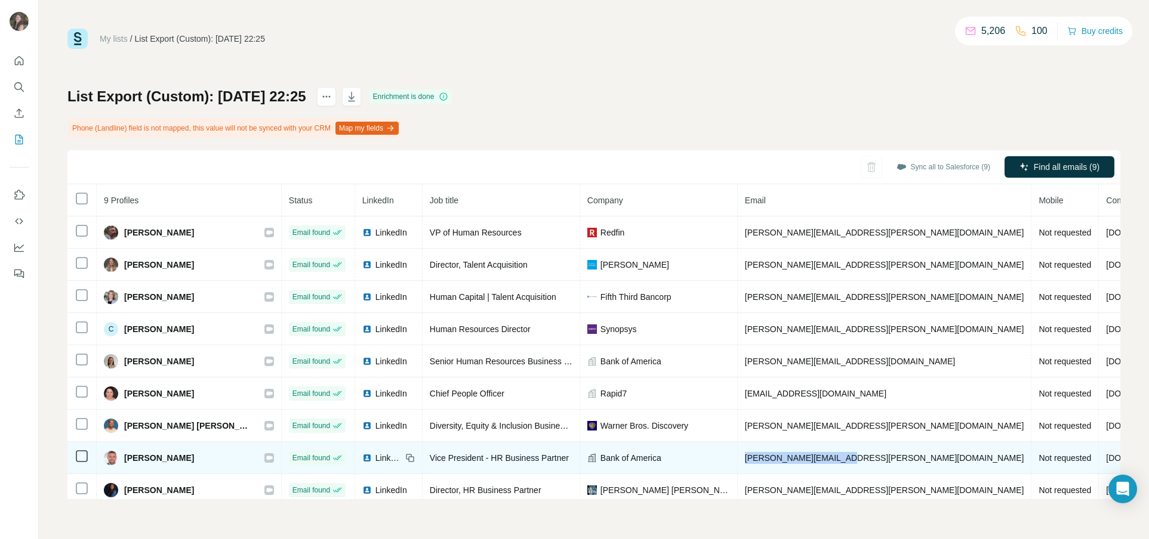
drag, startPoint x: 789, startPoint y: 461, endPoint x: 664, endPoint y: 462, distance: 125.3
click at [664, 462] on tr "Oliver Hurley Email found LinkedIn Vice President - HR Business Partner Bank of…" at bounding box center [719, 458] width 1304 height 32
copy tr "oliver.hurley@bofa.com"
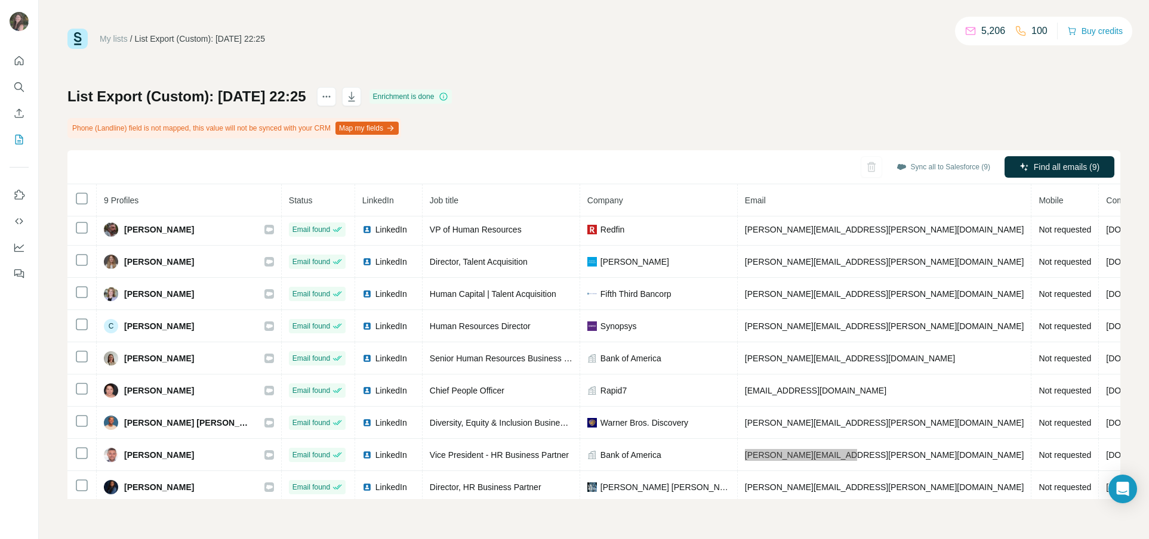
scroll to position [7, 0]
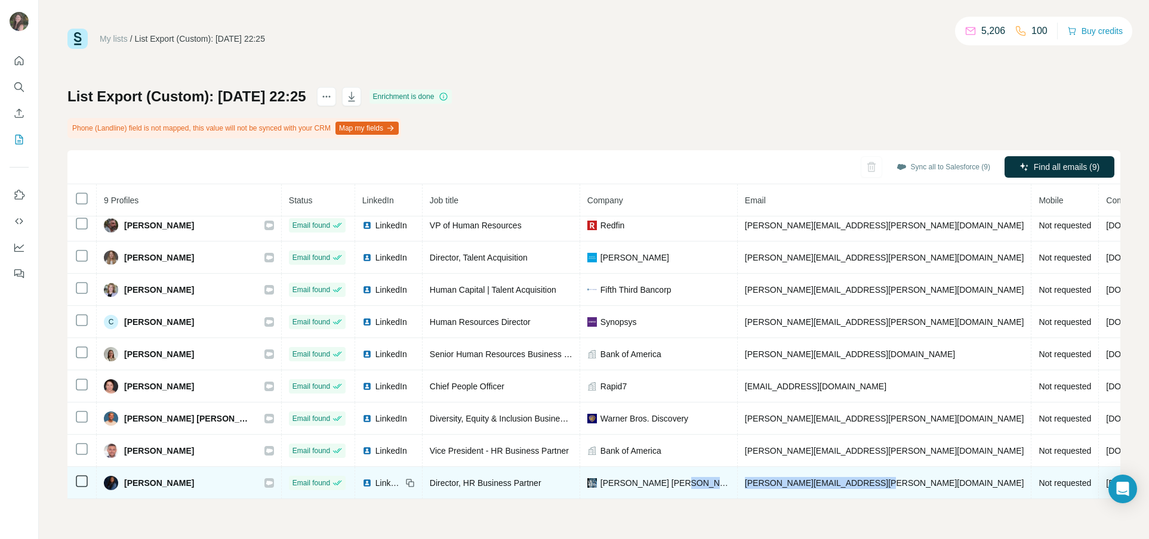
drag, startPoint x: 811, startPoint y: 484, endPoint x: 665, endPoint y: 481, distance: 146.2
click at [665, 481] on tr "Xaviera Aviles Email found LinkedIn Director, HR Business Partner Levi Strauss …" at bounding box center [719, 483] width 1304 height 32
copy tr "xaviera.aviles@levistrauss.com"
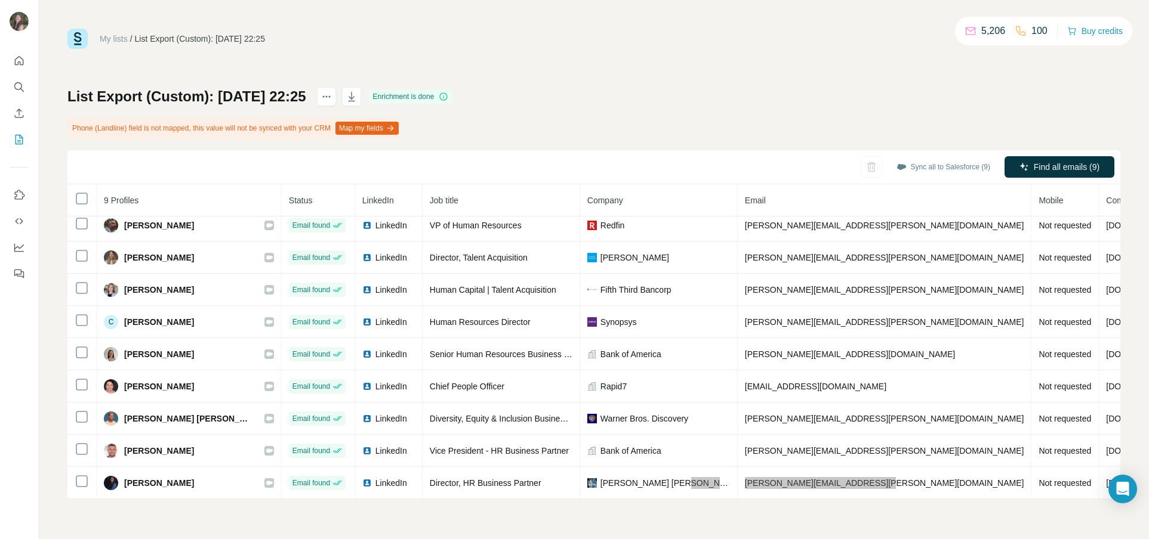
scroll to position [0, 0]
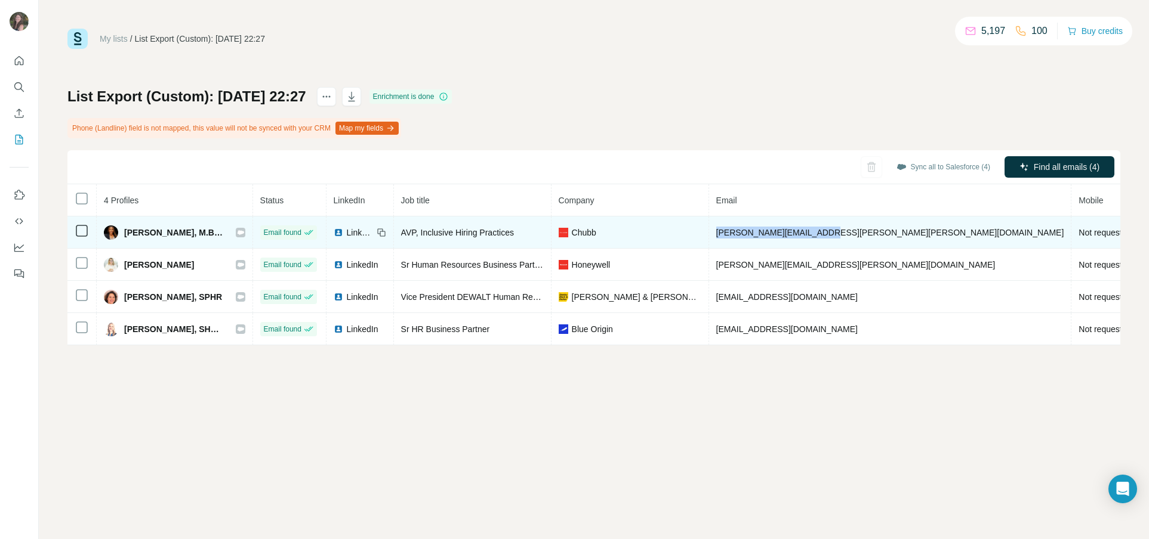
drag, startPoint x: 767, startPoint y: 234, endPoint x: 696, endPoint y: 234, distance: 71.6
click at [709, 234] on td "[PERSON_NAME][EMAIL_ADDRESS][PERSON_NAME][PERSON_NAME][DOMAIN_NAME]" at bounding box center [890, 233] width 363 height 32
copy span "[PERSON_NAME][EMAIL_ADDRESS][PERSON_NAME][PERSON_NAME][DOMAIN_NAME]"
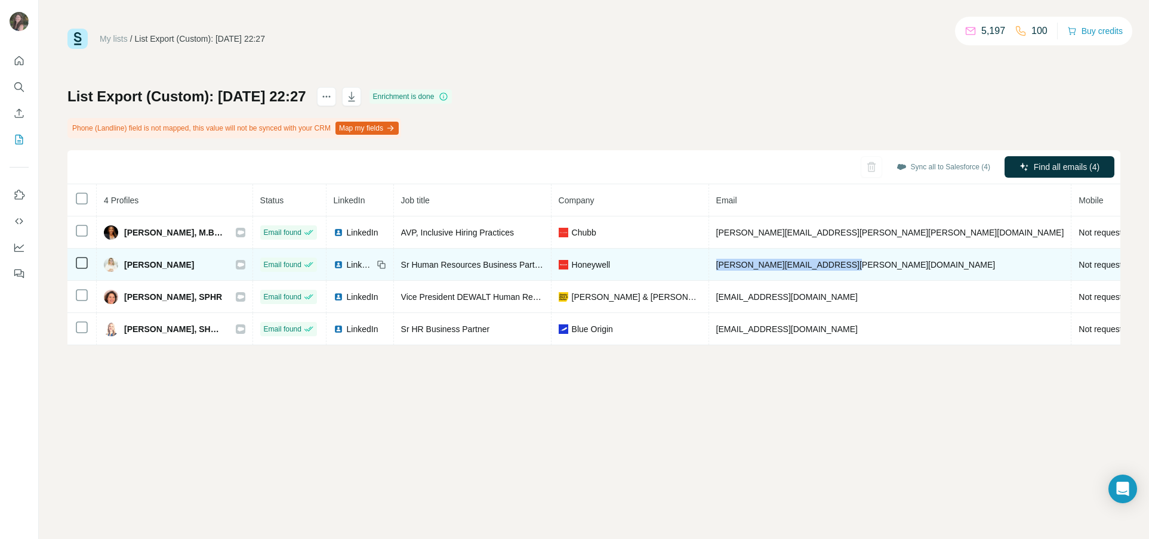
drag, startPoint x: 842, startPoint y: 266, endPoint x: 696, endPoint y: 264, distance: 146.2
click at [696, 264] on tr "[PERSON_NAME] Email found LinkedIn Sr Human Resources Business Partner Honeywel…" at bounding box center [717, 265] width 1301 height 32
copy tr "[PERSON_NAME][EMAIL_ADDRESS][PERSON_NAME][DOMAIN_NAME]"
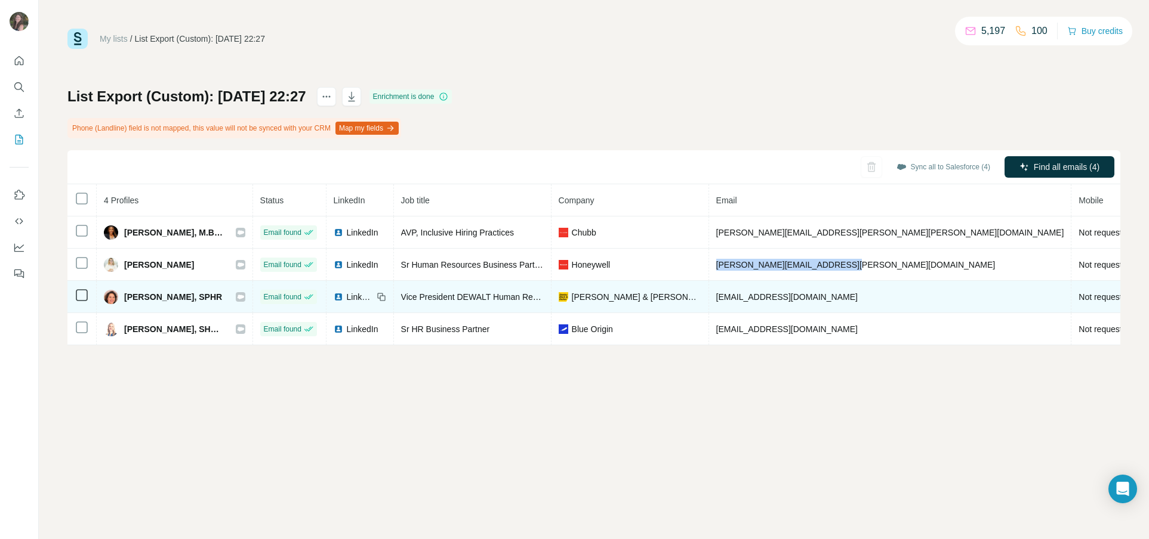
copy tr "[EMAIL_ADDRESS][DOMAIN_NAME]"
drag, startPoint x: 856, startPoint y: 296, endPoint x: 680, endPoint y: 295, distance: 175.4
click at [683, 294] on tr "[PERSON_NAME], SPHR Email found LinkedIn Vice President DEWALT Human Resources …" at bounding box center [717, 297] width 1301 height 32
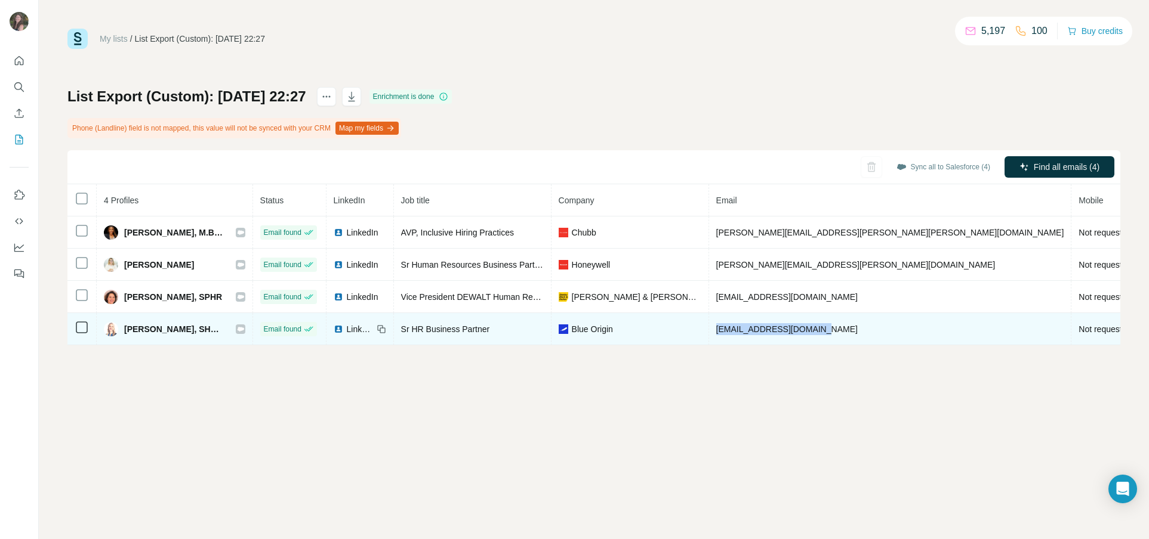
drag, startPoint x: 829, startPoint y: 331, endPoint x: 686, endPoint y: 330, distance: 143.2
click at [690, 330] on tr "[PERSON_NAME], SHRM-CP Email found LinkedIn Sr HR Business Partner Blue Origin …" at bounding box center [717, 329] width 1301 height 32
copy tr "[EMAIL_ADDRESS][DOMAIN_NAME]"
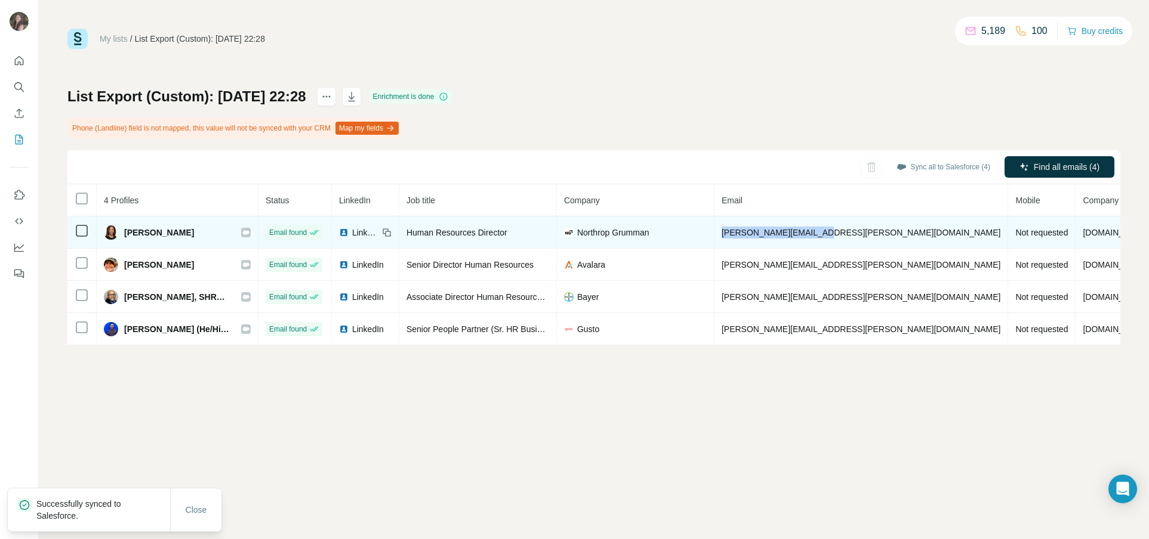
drag, startPoint x: 800, startPoint y: 232, endPoint x: 692, endPoint y: 236, distance: 108.7
click at [714, 236] on td "[PERSON_NAME][EMAIL_ADDRESS][PERSON_NAME][DOMAIN_NAME]" at bounding box center [861, 233] width 294 height 32
copy span "[PERSON_NAME][EMAIL_ADDRESS][PERSON_NAME][DOMAIN_NAME]"
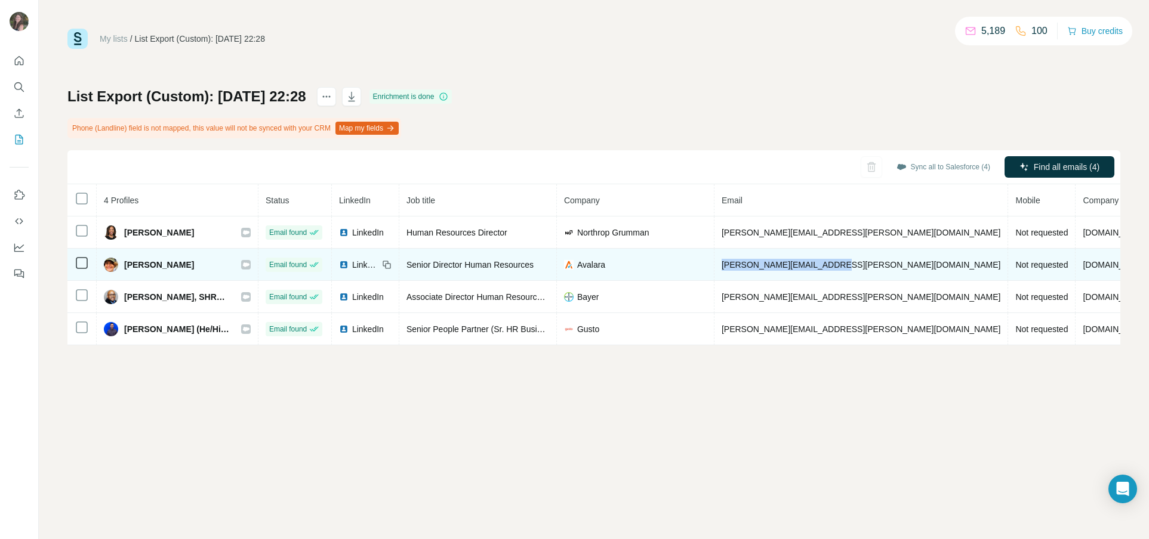
drag, startPoint x: 811, startPoint y: 266, endPoint x: 687, endPoint y: 260, distance: 124.3
click at [688, 260] on tr "[PERSON_NAME] Email found LinkedIn Senior Director Human Resources [PERSON_NAME…" at bounding box center [707, 265] width 1281 height 32
copy tr "[PERSON_NAME][EMAIL_ADDRESS][PERSON_NAME][DOMAIN_NAME]"
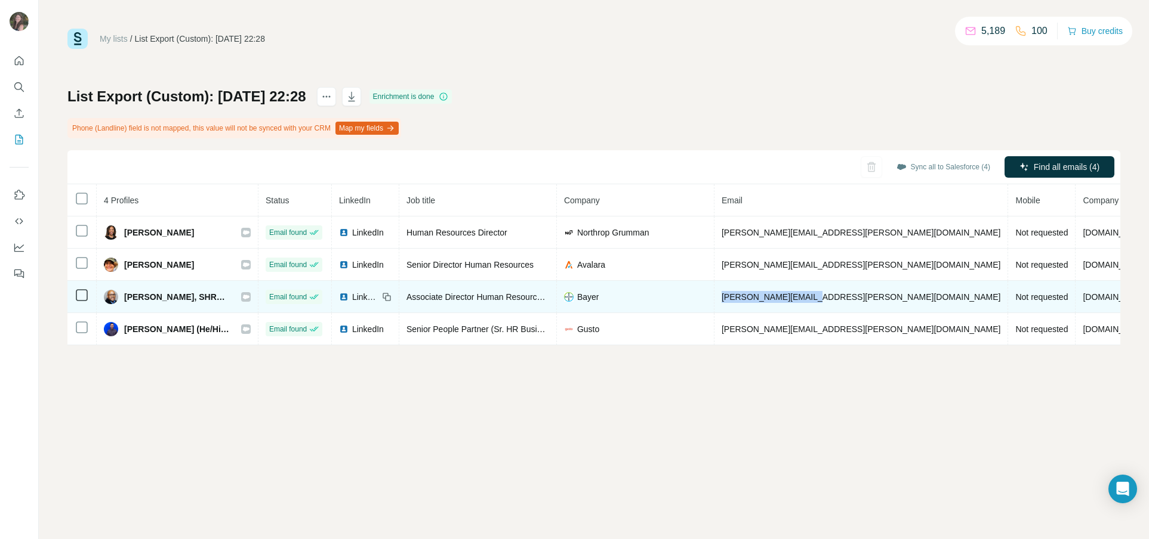
drag, startPoint x: 806, startPoint y: 295, endPoint x: 692, endPoint y: 292, distance: 114.6
click at [714, 292] on td "[PERSON_NAME][EMAIL_ADDRESS][PERSON_NAME][DOMAIN_NAME]" at bounding box center [861, 297] width 294 height 32
copy span "[PERSON_NAME][EMAIL_ADDRESS][PERSON_NAME][DOMAIN_NAME]"
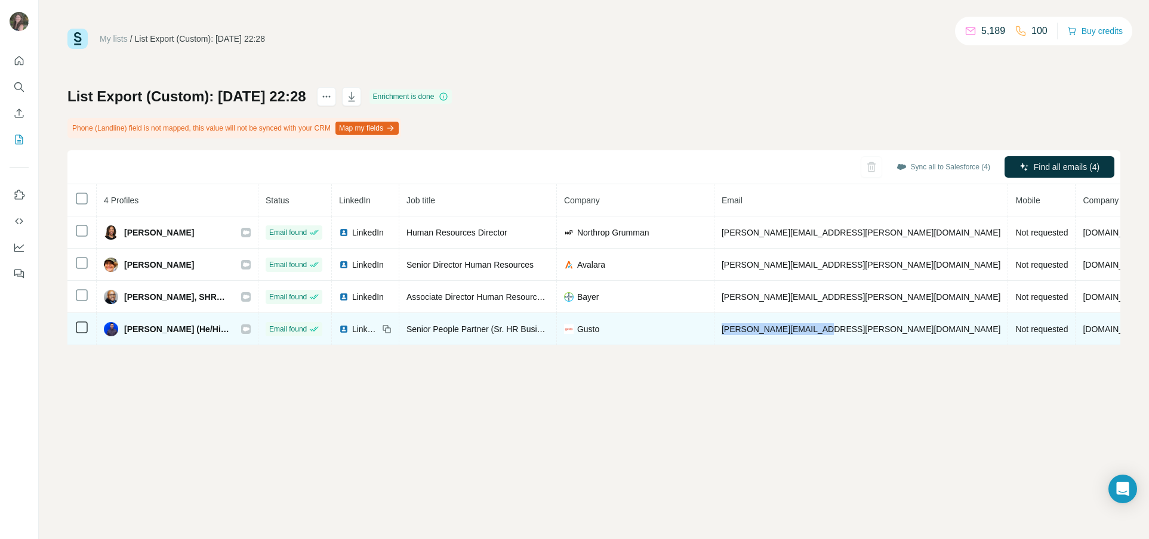
drag, startPoint x: 787, startPoint y: 332, endPoint x: 675, endPoint y: 333, distance: 112.2
click at [675, 333] on tr "[PERSON_NAME] (He/Him) Email found LinkedIn Senior People Partner (Sr. HR Busin…" at bounding box center [707, 329] width 1281 height 32
copy tr "[PERSON_NAME][EMAIL_ADDRESS][PERSON_NAME][DOMAIN_NAME]"
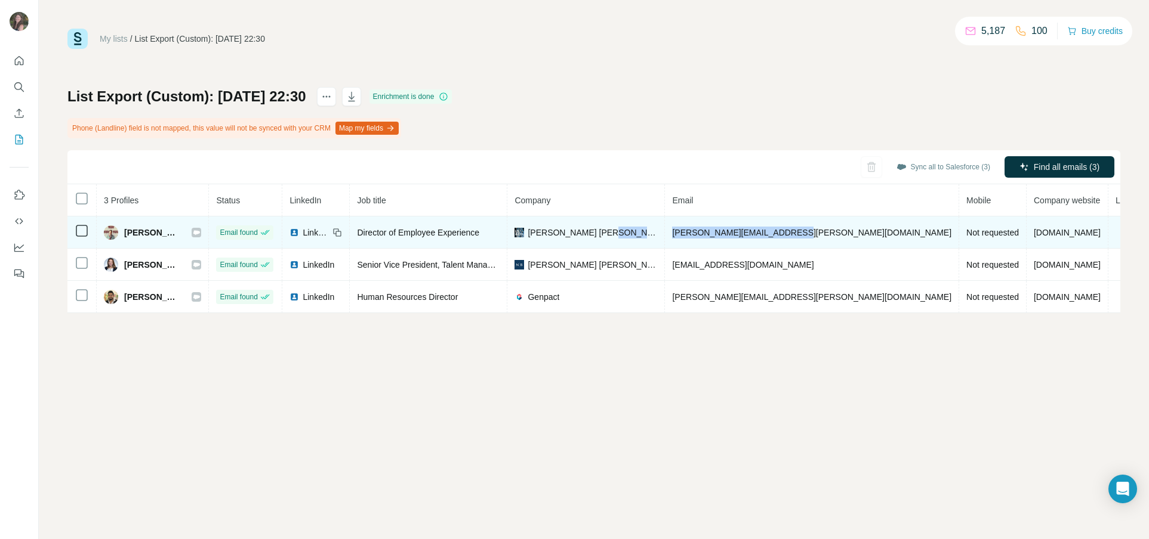
drag, startPoint x: 834, startPoint y: 234, endPoint x: 703, endPoint y: 235, distance: 130.7
click at [703, 235] on tr "Chad Dubose Email found LinkedIn Director of Employee Experience Levi Strauss &…" at bounding box center [661, 233] width 1189 height 32
copy tr "chad.dubose@levistrauss.com"
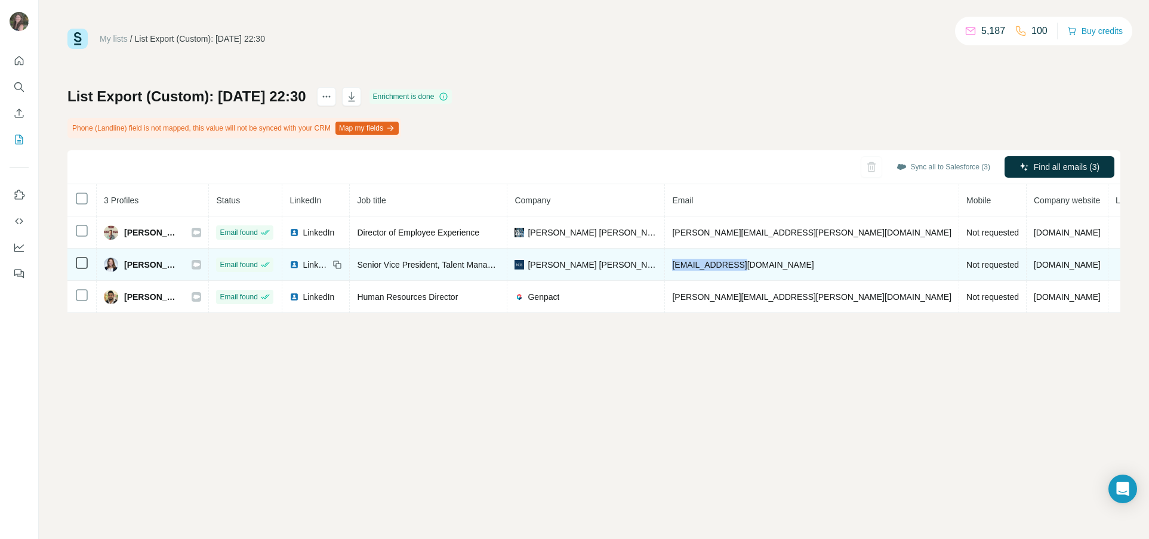
drag, startPoint x: 803, startPoint y: 266, endPoint x: 705, endPoint y: 264, distance: 98.5
click at [710, 263] on td "cbaldino@nb.com" at bounding box center [812, 265] width 294 height 32
copy span "cbaldino@nb.com"
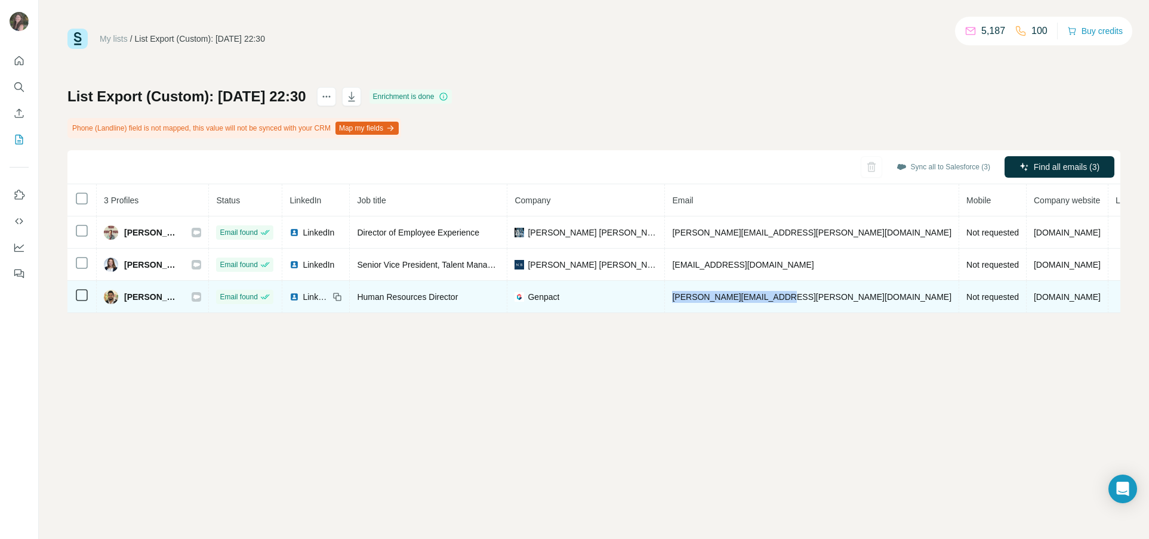
drag, startPoint x: 826, startPoint y: 298, endPoint x: 710, endPoint y: 298, distance: 116.3
click at [710, 298] on td "luis.sanders@genpact.com" at bounding box center [812, 297] width 294 height 32
copy span "luis.sanders@genpact.com"
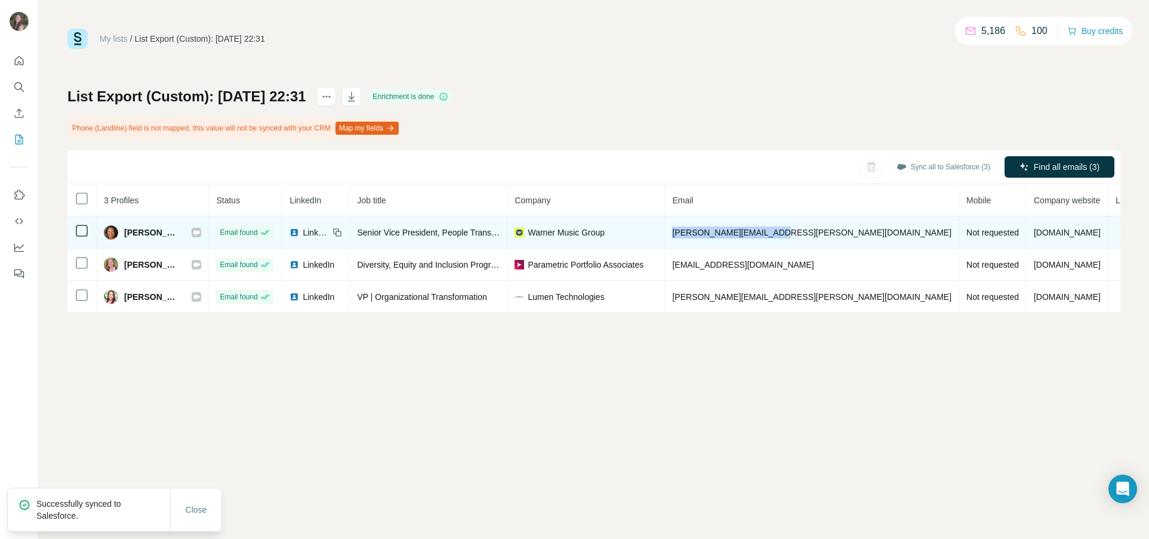
drag, startPoint x: 805, startPoint y: 232, endPoint x: 688, endPoint y: 234, distance: 117.0
click at [688, 233] on td "[PERSON_NAME][EMAIL_ADDRESS][PERSON_NAME][DOMAIN_NAME]" at bounding box center [812, 233] width 294 height 32
copy span "[PERSON_NAME][EMAIL_ADDRESS][PERSON_NAME][DOMAIN_NAME]"
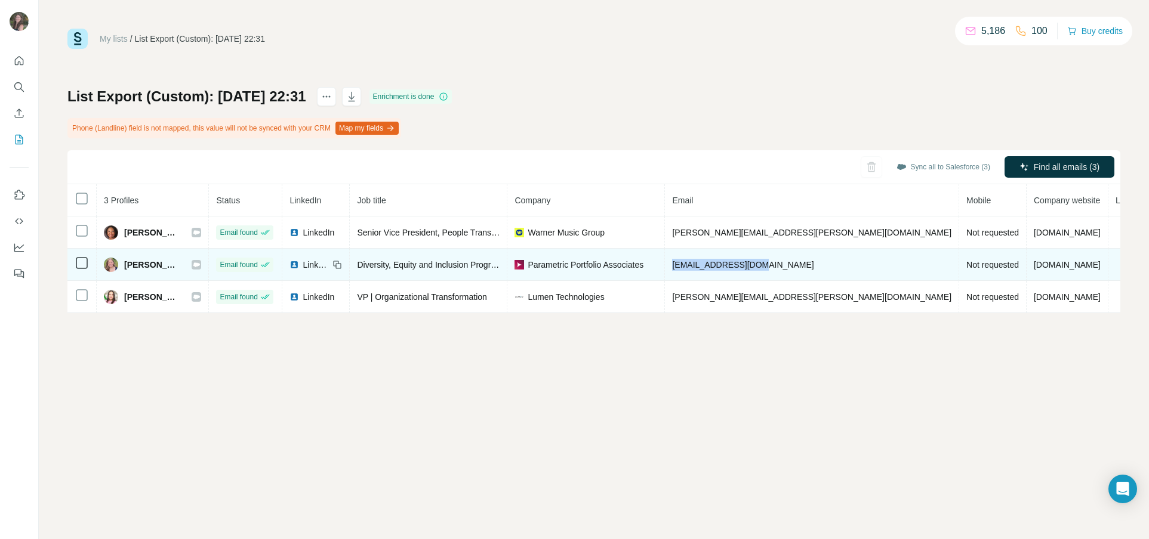
copy span "[EMAIL_ADDRESS][DOMAIN_NAME]"
drag, startPoint x: 801, startPoint y: 268, endPoint x: 690, endPoint y: 266, distance: 111.6
click at [692, 266] on td "[EMAIL_ADDRESS][DOMAIN_NAME]" at bounding box center [812, 265] width 294 height 32
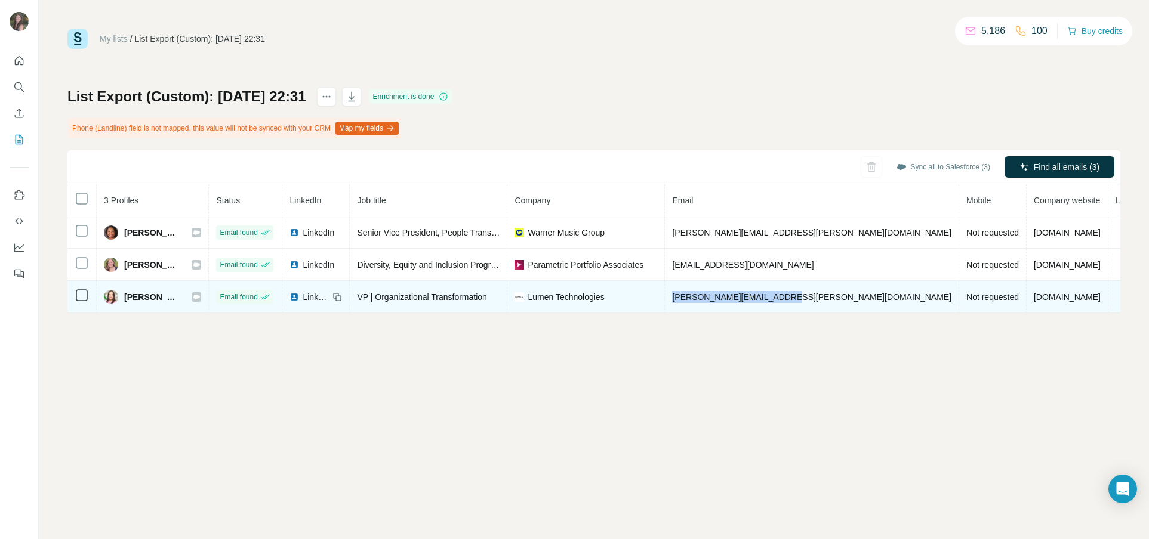
drag, startPoint x: 809, startPoint y: 296, endPoint x: 666, endPoint y: 297, distance: 143.2
click at [666, 297] on tr "[PERSON_NAME] Email found LinkedIn VP | Organizational Transformation Lumen Tec…" at bounding box center [661, 297] width 1189 height 32
copy tr "[PERSON_NAME][EMAIL_ADDRESS][PERSON_NAME][DOMAIN_NAME]"
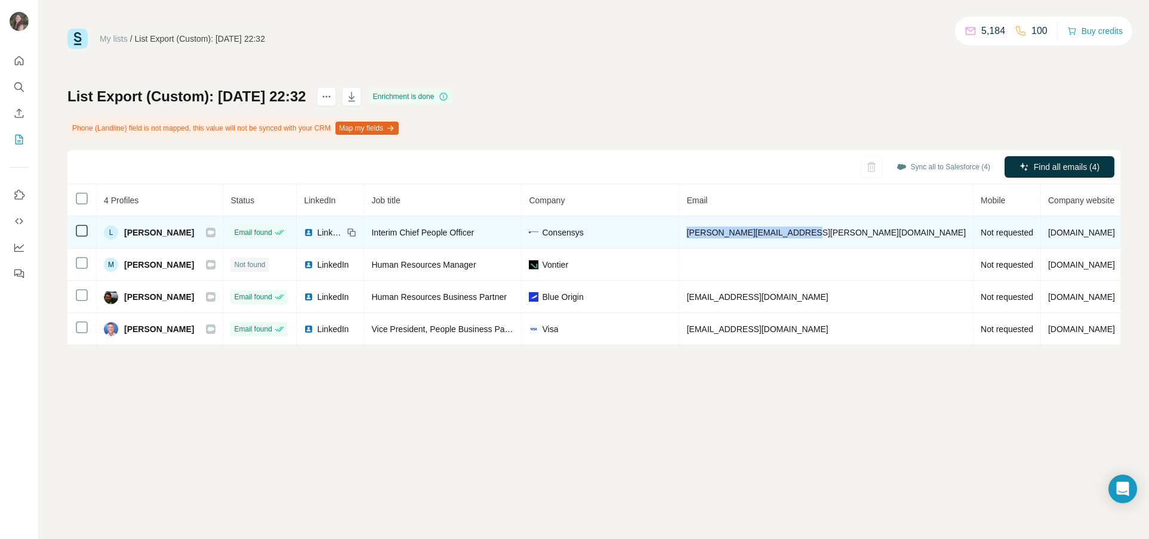
drag, startPoint x: 828, startPoint y: 234, endPoint x: 686, endPoint y: 236, distance: 142.0
click at [686, 236] on tr "L Leona S. Email found LinkedIn Interim Chief People Officer Consensys leona.se…" at bounding box center [668, 233] width 1203 height 32
copy tr "leona.semmens@consensys.io"
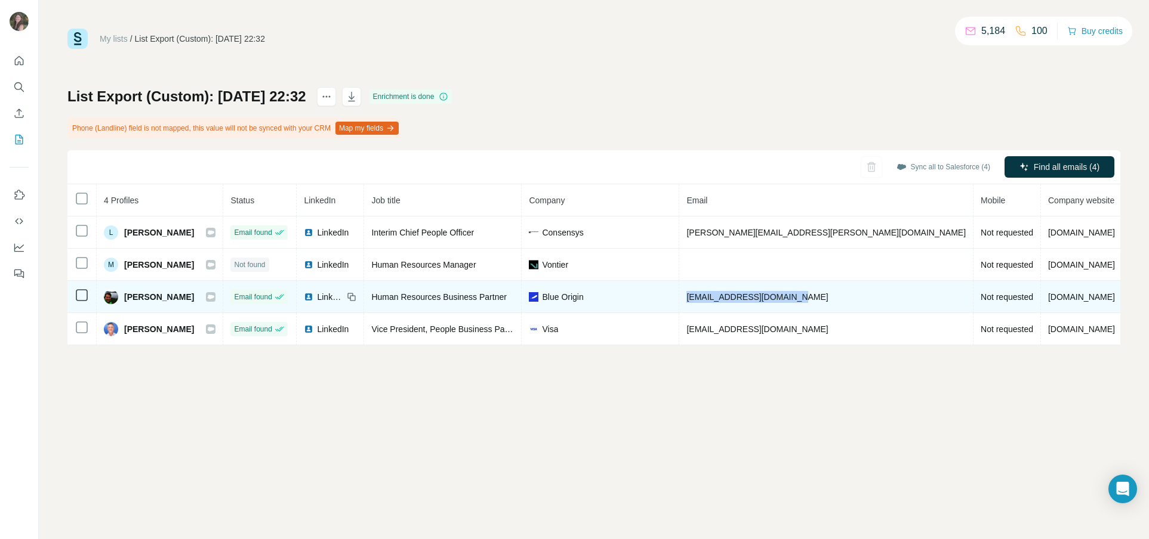
drag, startPoint x: 789, startPoint y: 298, endPoint x: 703, endPoint y: 295, distance: 86.0
click at [707, 296] on td "mdavidson@blueorigin.com" at bounding box center [826, 297] width 294 height 32
copy span "mdavidson@blueorigin.com"
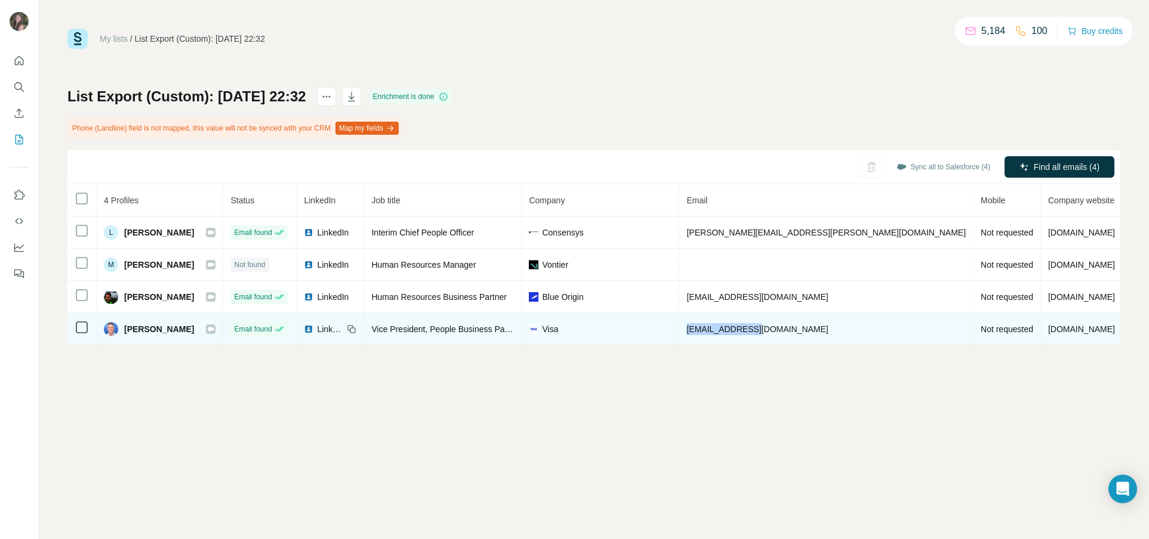
drag, startPoint x: 807, startPoint y: 327, endPoint x: 707, endPoint y: 328, distance: 99.6
click at [707, 328] on td "slynch@visa.com" at bounding box center [826, 329] width 294 height 32
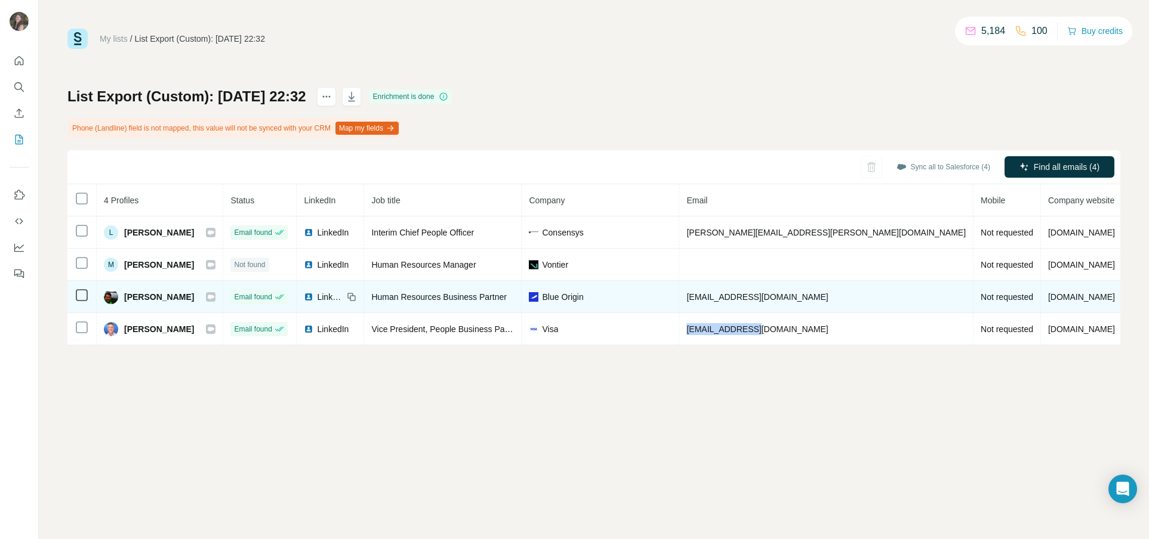
copy span "slynch@visa.com"
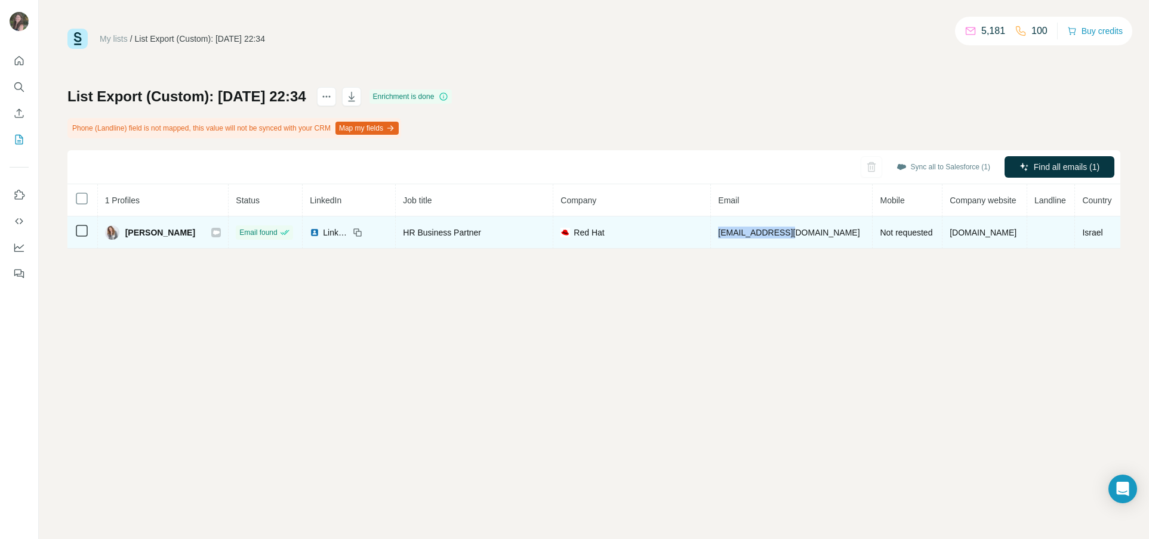
drag, startPoint x: 795, startPoint y: 237, endPoint x: 706, endPoint y: 235, distance: 88.3
click at [711, 234] on td "alevi@redhat.com" at bounding box center [792, 233] width 162 height 32
copy span "alevi@redhat.com"
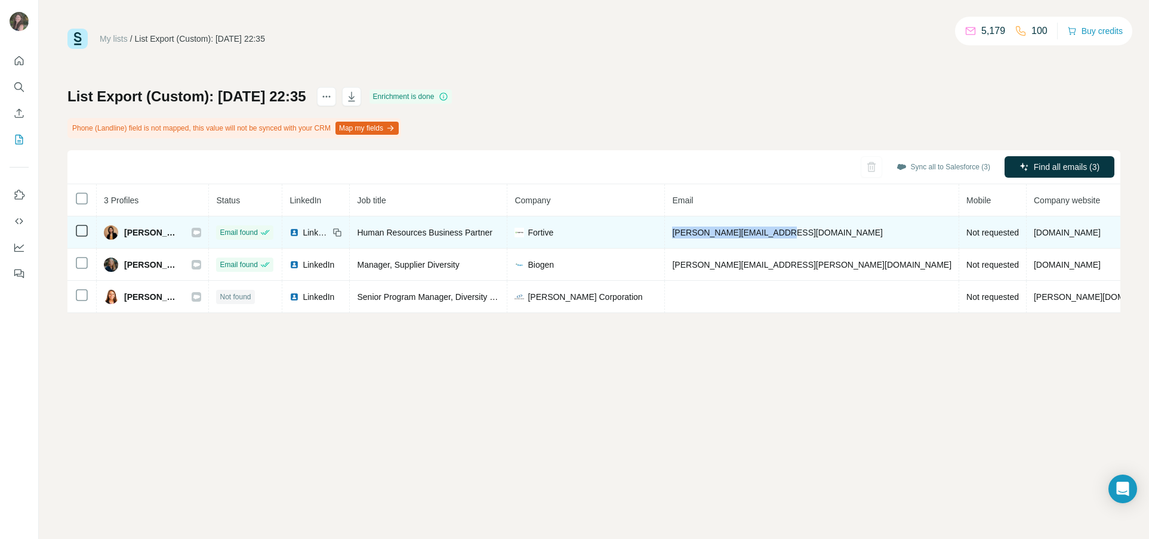
drag, startPoint x: 807, startPoint y: 231, endPoint x: 715, endPoint y: 226, distance: 92.6
click at [715, 226] on td "nidhi.sharma@fortive.com" at bounding box center [812, 233] width 294 height 32
copy span "nidhi.sharma@fortive.com"
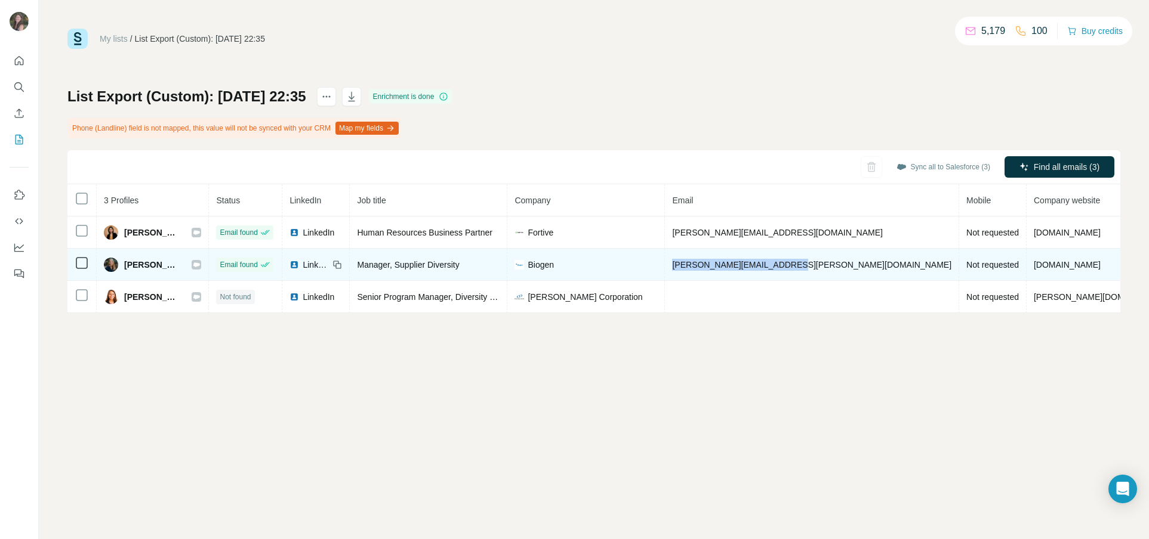
drag, startPoint x: 840, startPoint y: 268, endPoint x: 714, endPoint y: 266, distance: 126.5
click at [714, 266] on td "samantha.conley@biogen.com" at bounding box center [812, 265] width 294 height 32
copy span "samantha.conley@biogen.com"
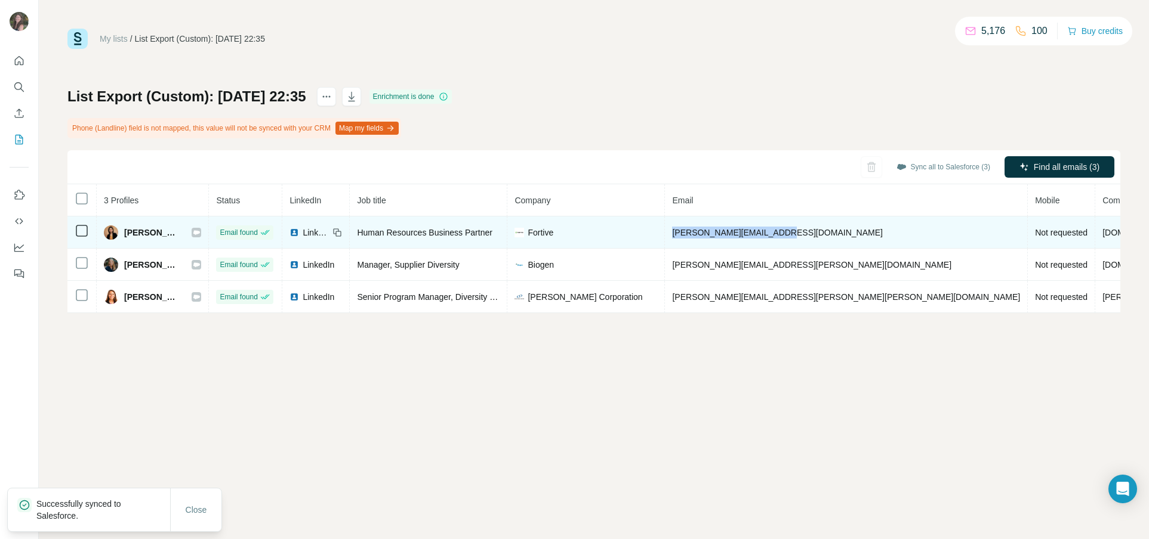
drag, startPoint x: 783, startPoint y: 235, endPoint x: 714, endPoint y: 234, distance: 68.6
click at [716, 234] on td "[PERSON_NAME][EMAIL_ADDRESS][DOMAIN_NAME]" at bounding box center [846, 233] width 363 height 32
copy span "[PERSON_NAME][EMAIL_ADDRESS][DOMAIN_NAME]"
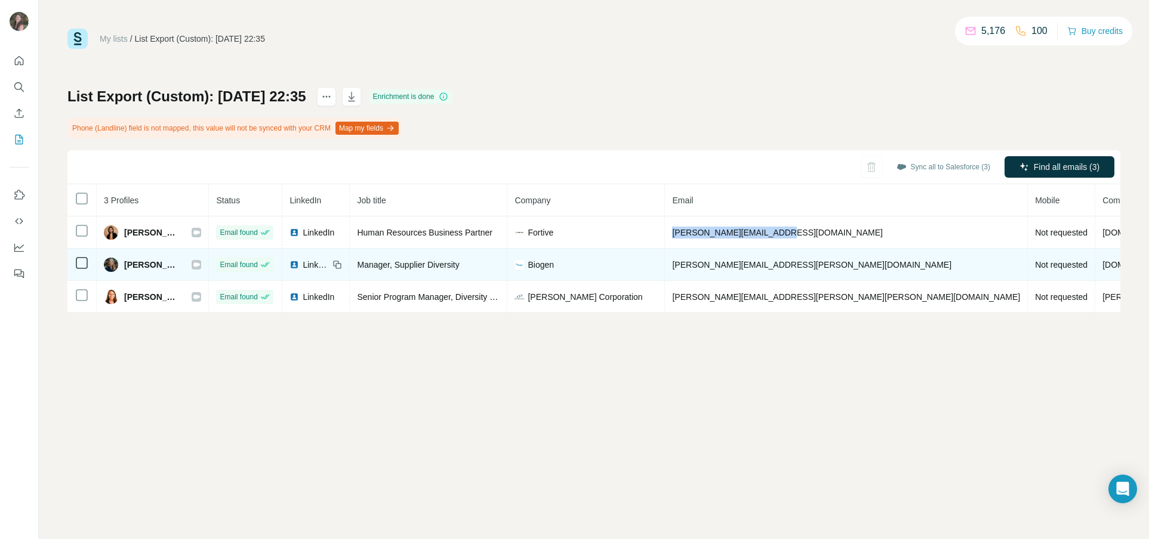
click at [841, 264] on td "[PERSON_NAME][EMAIL_ADDRESS][PERSON_NAME][DOMAIN_NAME]" at bounding box center [846, 265] width 363 height 32
drag, startPoint x: 839, startPoint y: 265, endPoint x: 708, endPoint y: 269, distance: 131.3
click at [712, 269] on td "[PERSON_NAME][EMAIL_ADDRESS][PERSON_NAME][DOMAIN_NAME]" at bounding box center [846, 265] width 363 height 32
copy span "[PERSON_NAME][EMAIL_ADDRESS][PERSON_NAME][DOMAIN_NAME]"
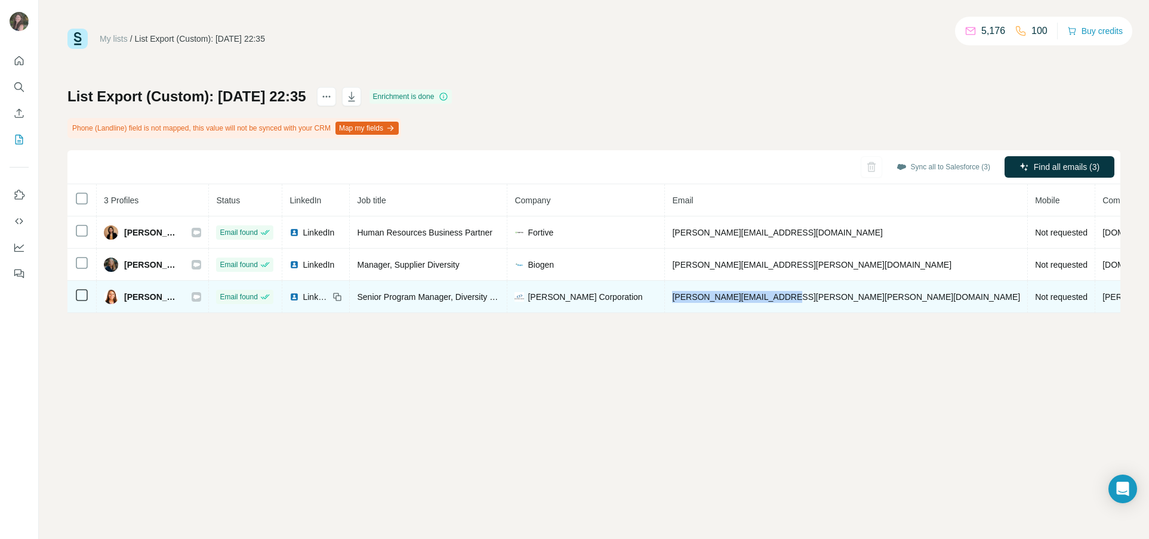
drag, startPoint x: 837, startPoint y: 298, endPoint x: 720, endPoint y: 297, distance: 117.0
click at [715, 298] on td "[PERSON_NAME][EMAIL_ADDRESS][PERSON_NAME][PERSON_NAME][DOMAIN_NAME]" at bounding box center [846, 297] width 363 height 32
copy span "[PERSON_NAME][EMAIL_ADDRESS][PERSON_NAME][PERSON_NAME][DOMAIN_NAME]"
